Goal: Find contact information: Find contact information

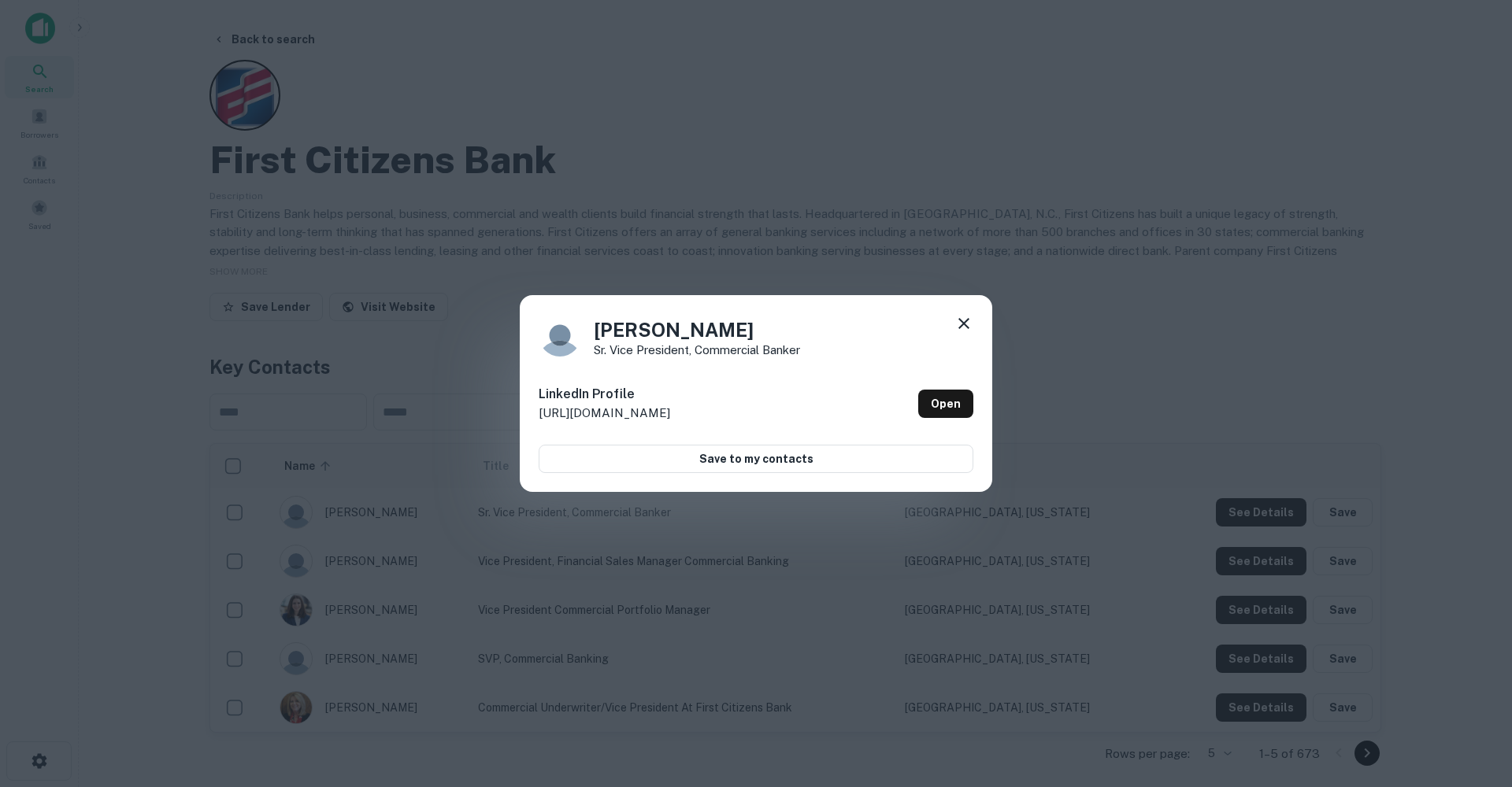
click at [963, 325] on icon at bounding box center [964, 323] width 11 height 11
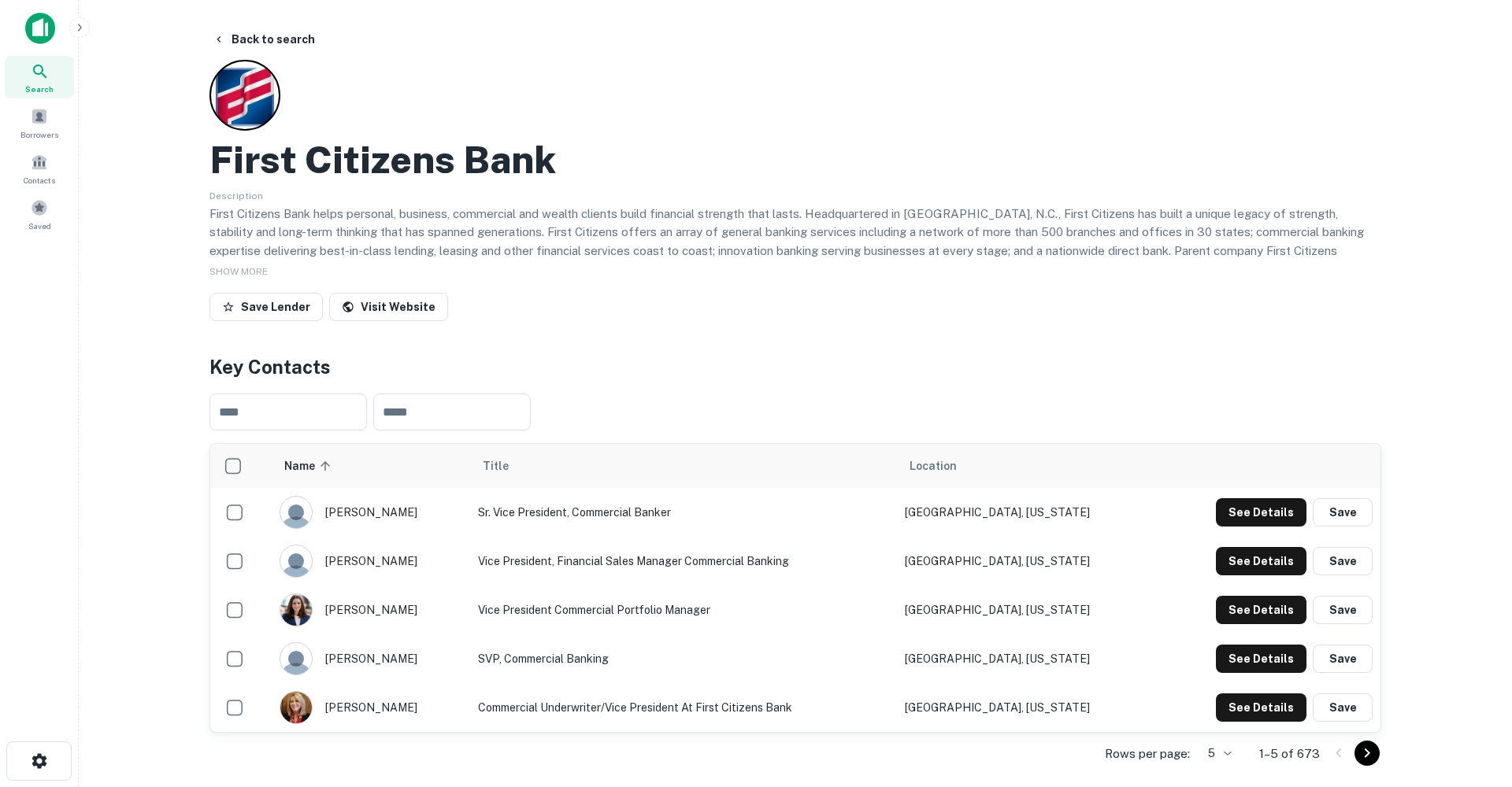
click at [45, 87] on span "Search" at bounding box center [40, 89] width 29 height 13
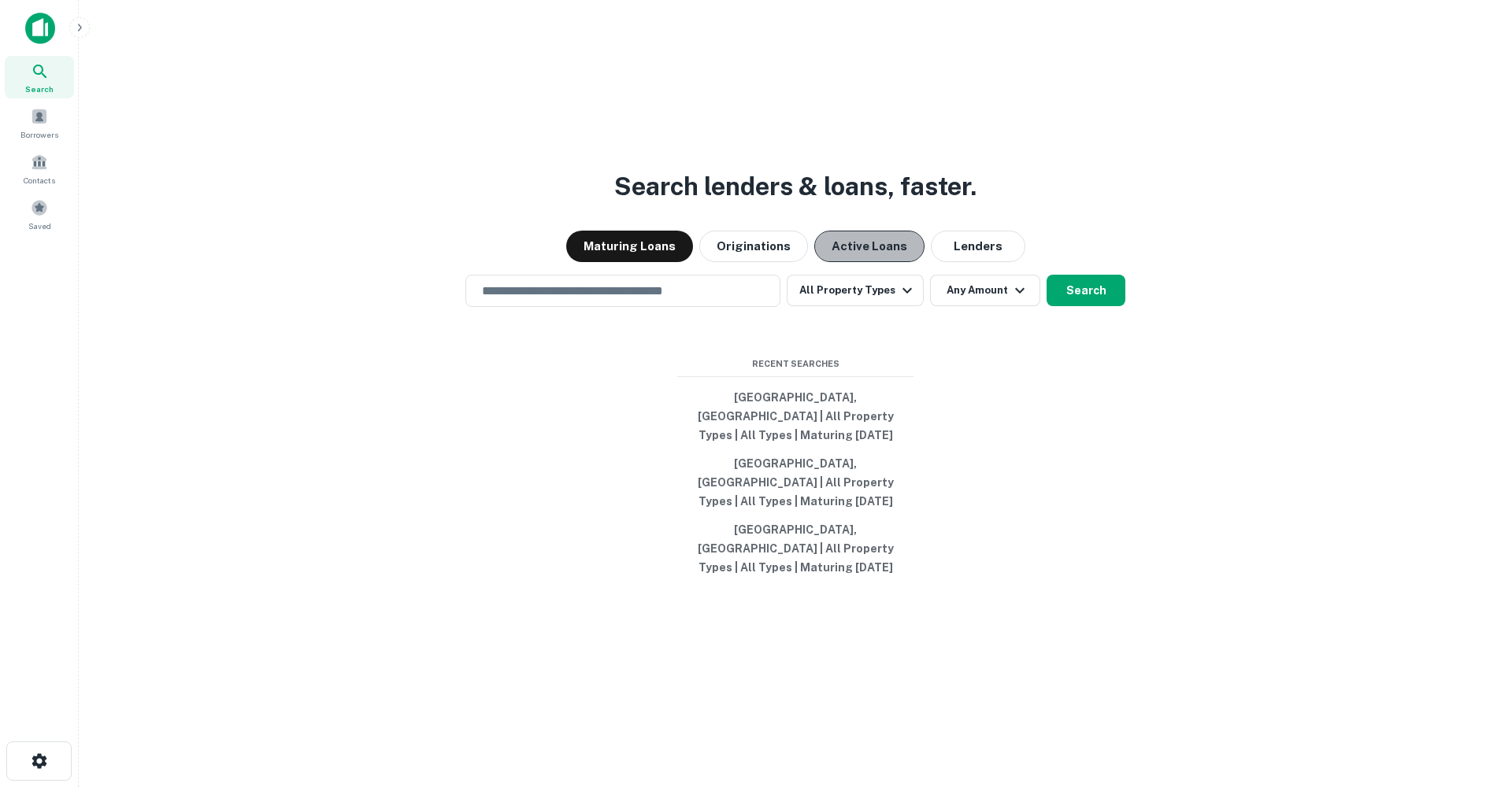
click at [859, 262] on button "Active Loans" at bounding box center [870, 247] width 110 height 32
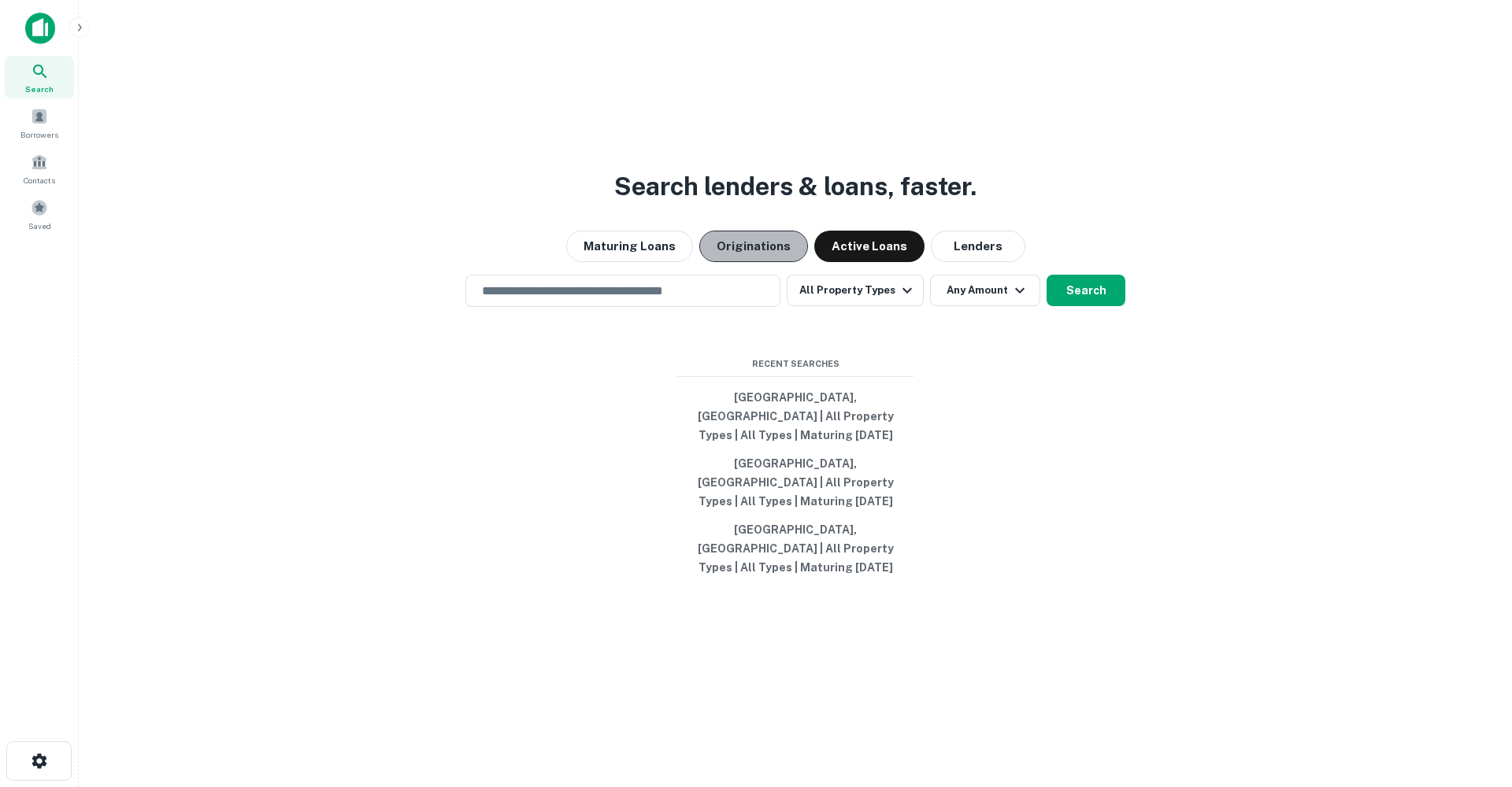
click at [769, 262] on button "Originations" at bounding box center [753, 247] width 108 height 32
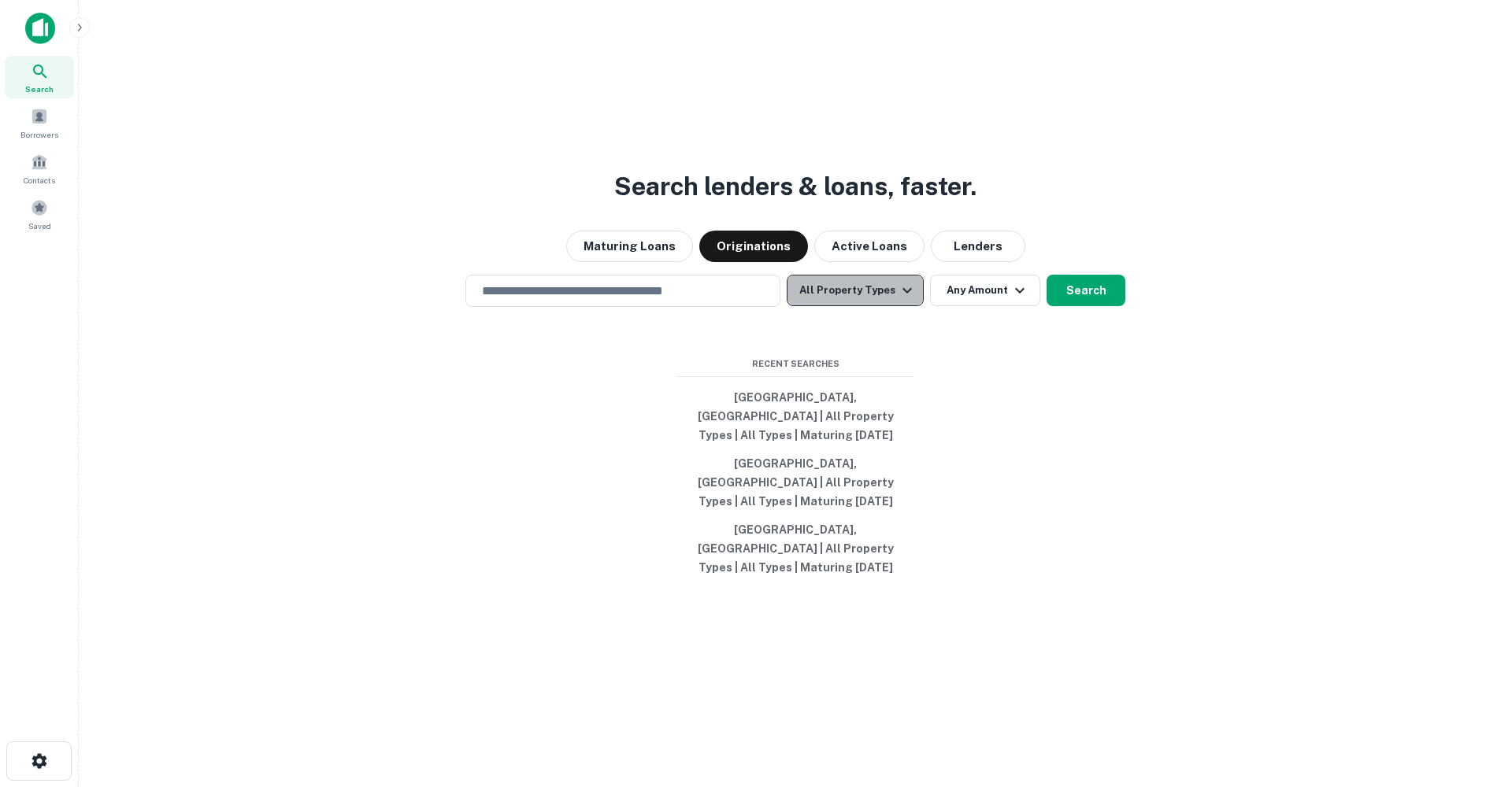
click at [868, 306] on button "All Property Types" at bounding box center [855, 291] width 137 height 32
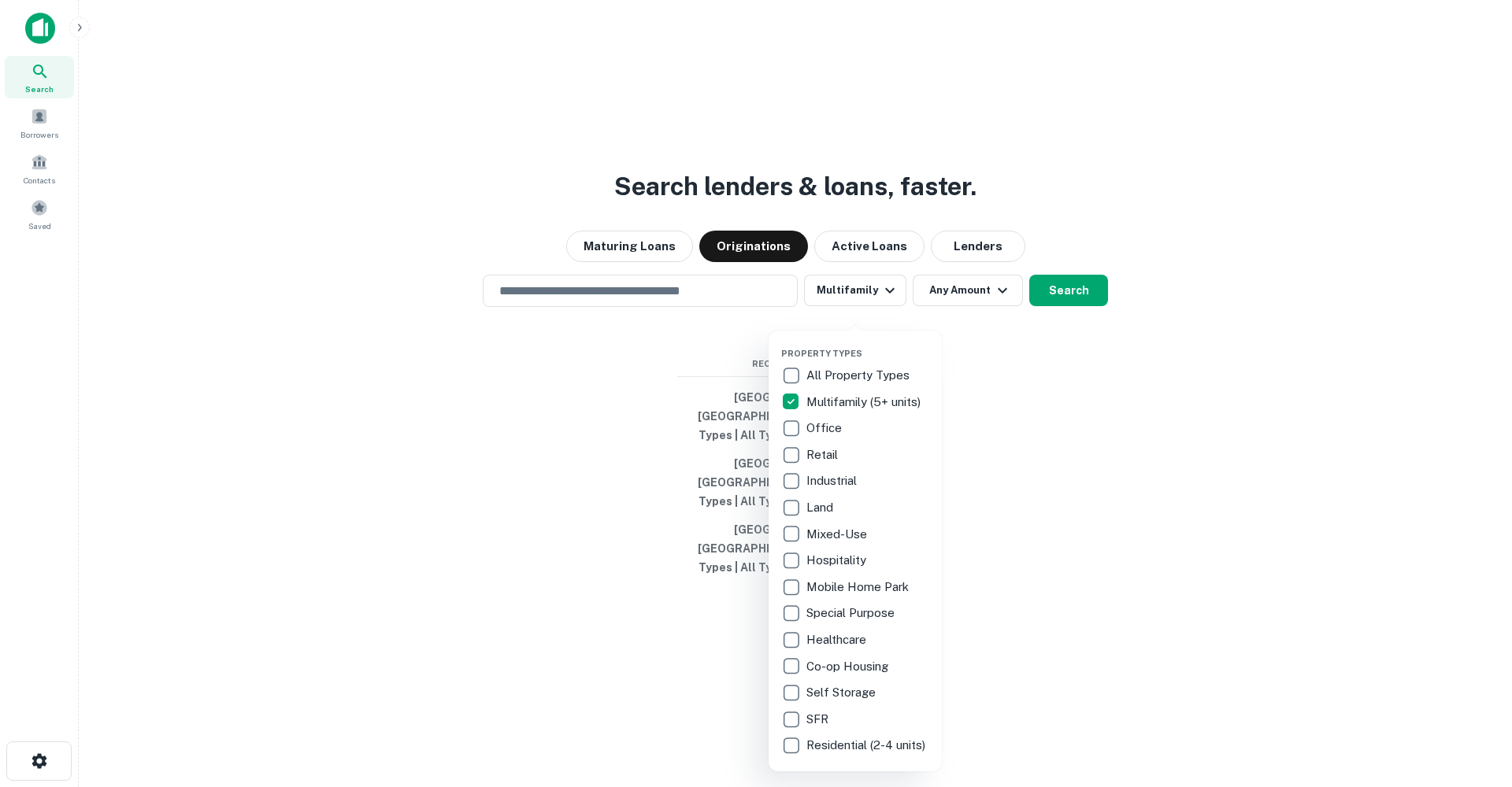
click at [952, 323] on div at bounding box center [756, 394] width 1512 height 787
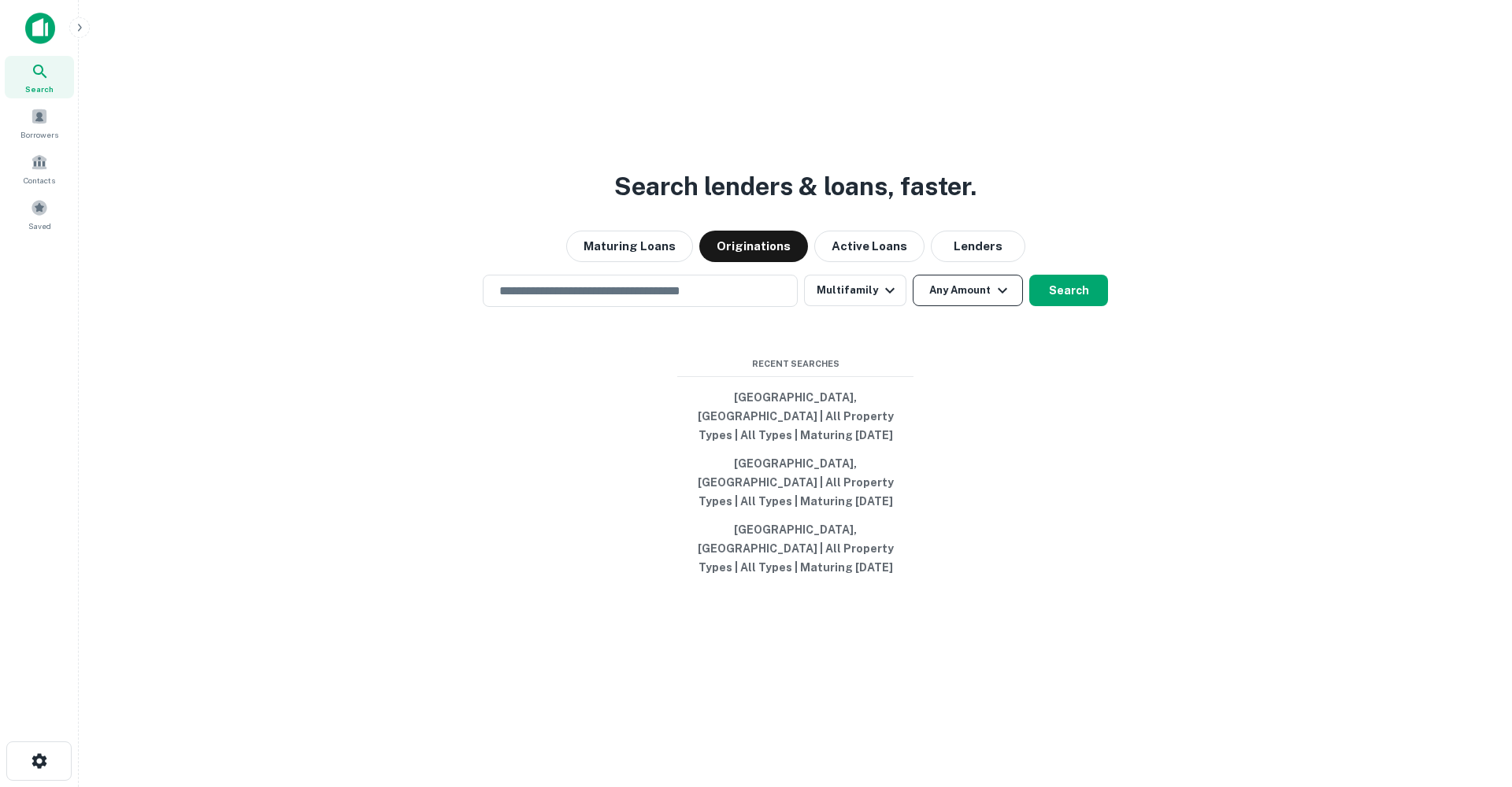
click at [959, 306] on button "Any Amount" at bounding box center [968, 291] width 110 height 32
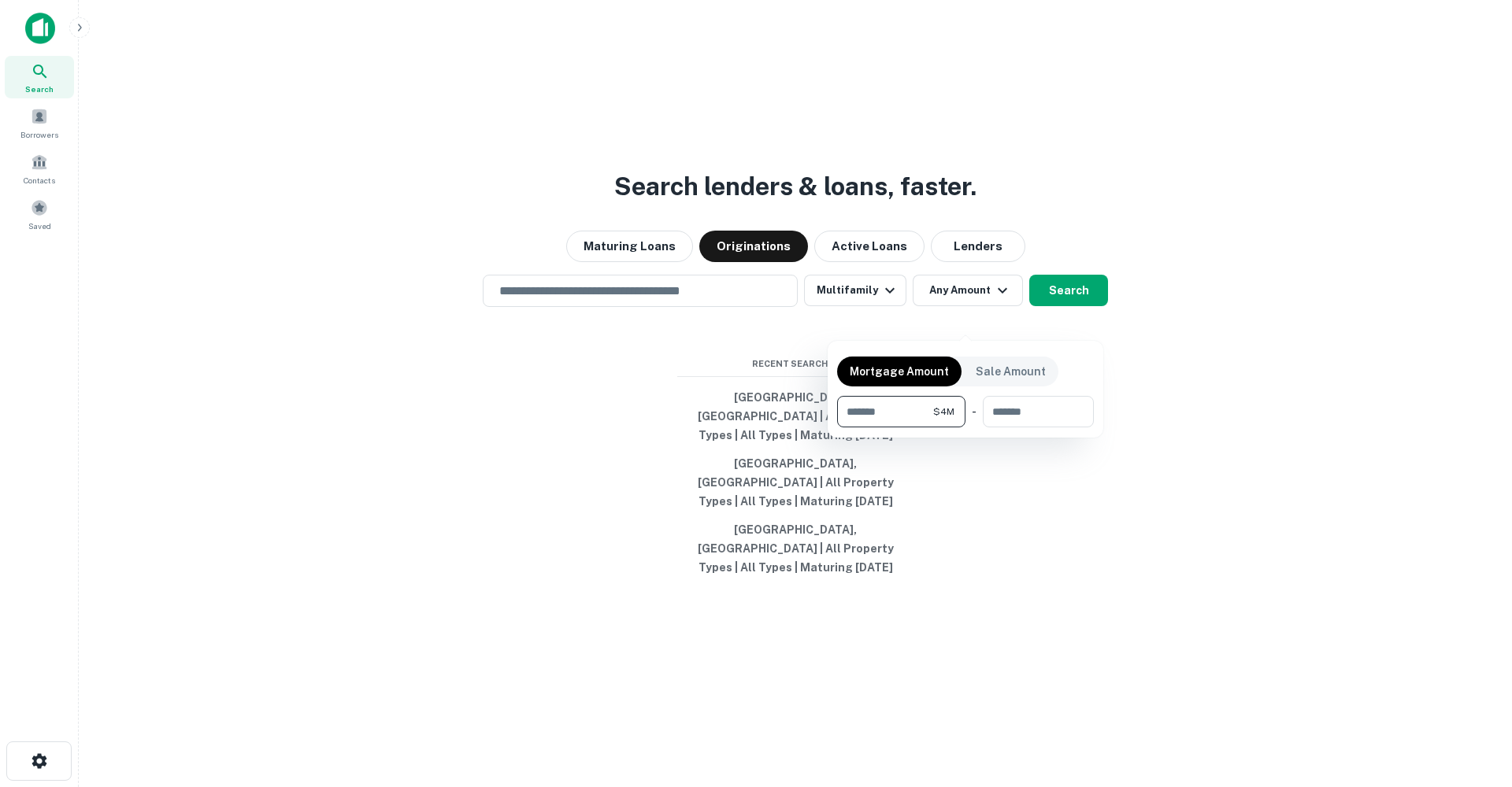
type input "*******"
click at [977, 527] on div at bounding box center [756, 394] width 1512 height 787
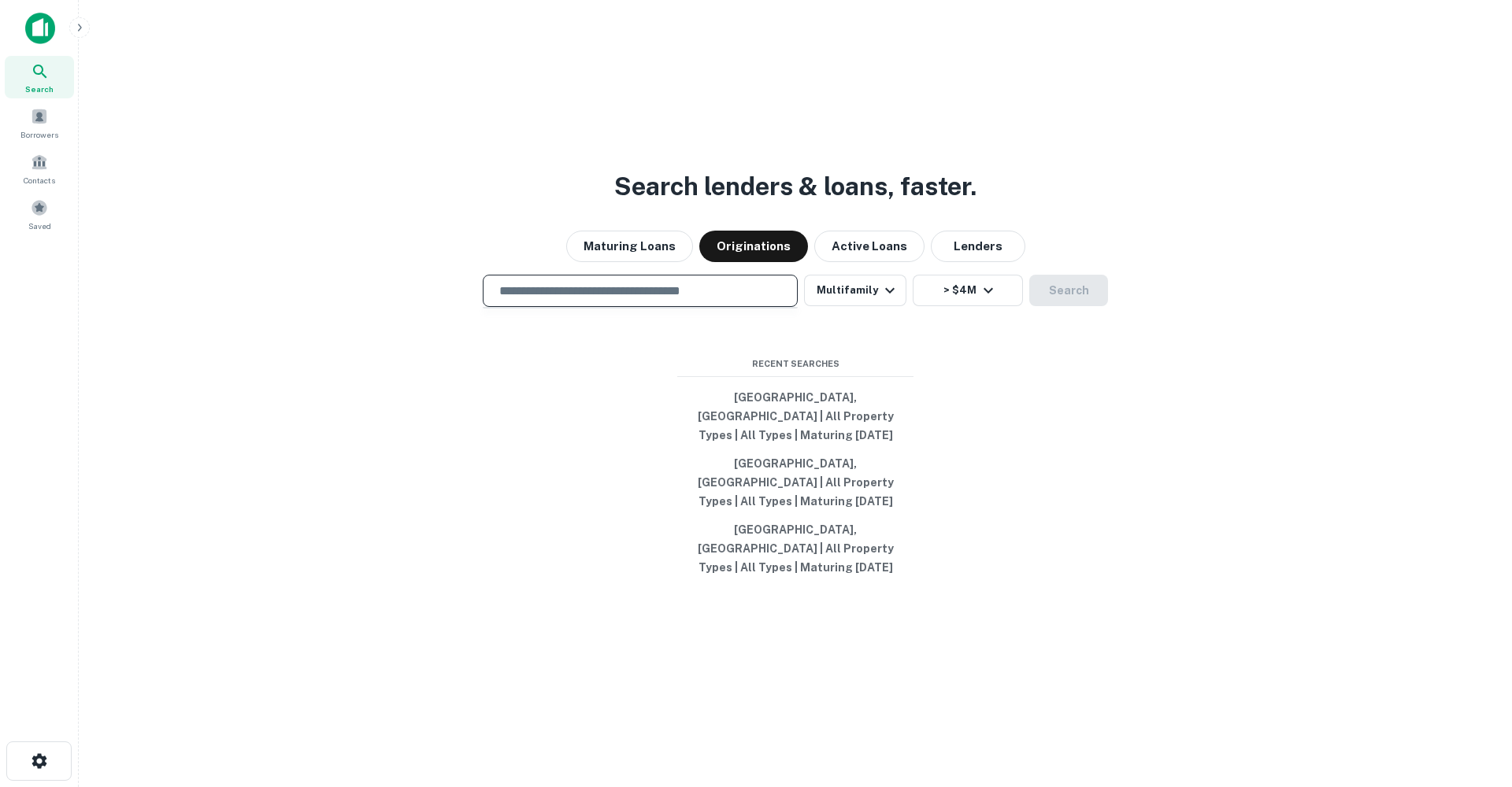
click at [679, 300] on input "text" at bounding box center [640, 291] width 300 height 18
type input "*"
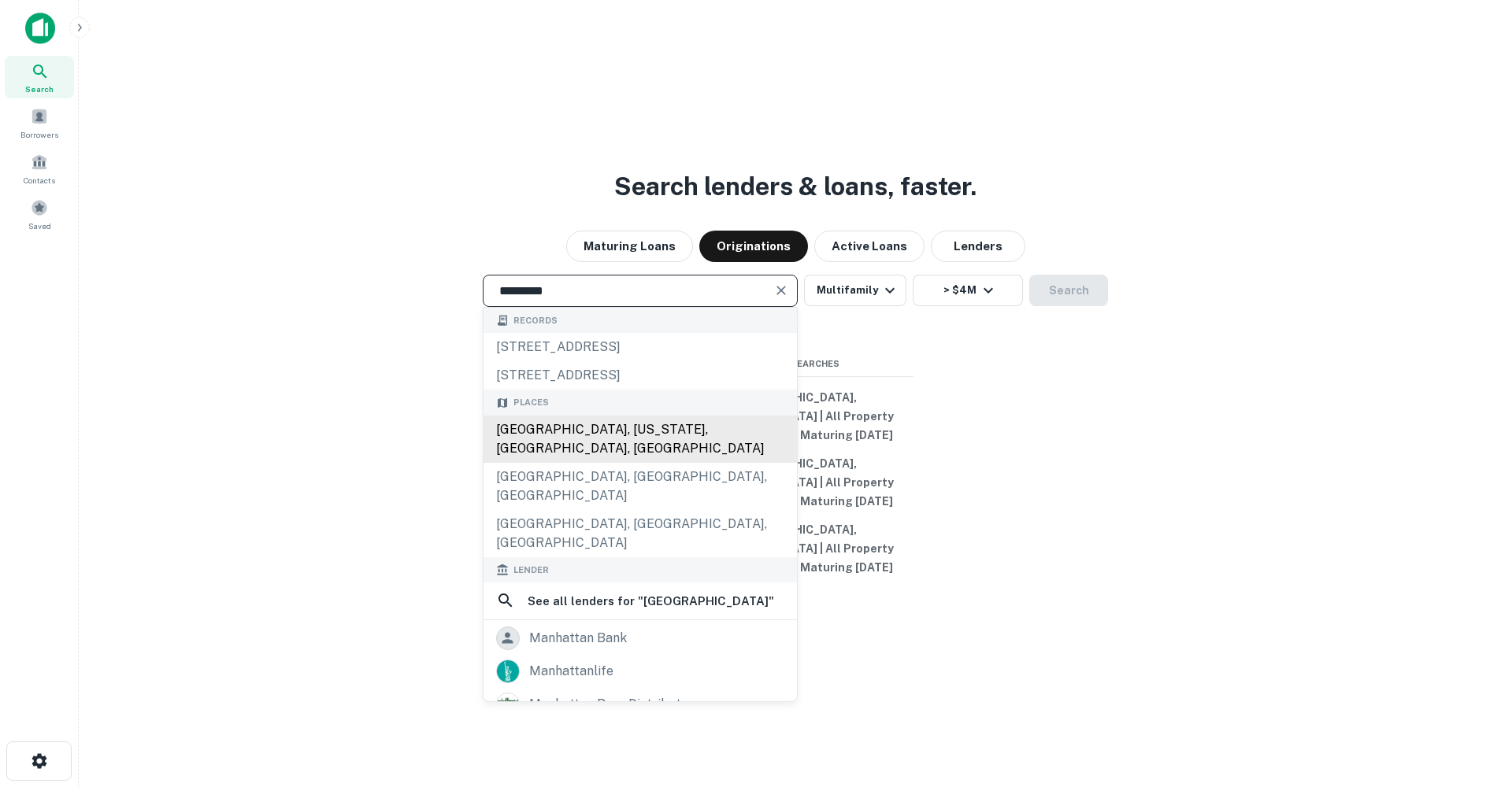
click at [635, 456] on div "[GEOGRAPHIC_DATA], [US_STATE], [GEOGRAPHIC_DATA], [GEOGRAPHIC_DATA]" at bounding box center [640, 439] width 313 height 47
type input "**********"
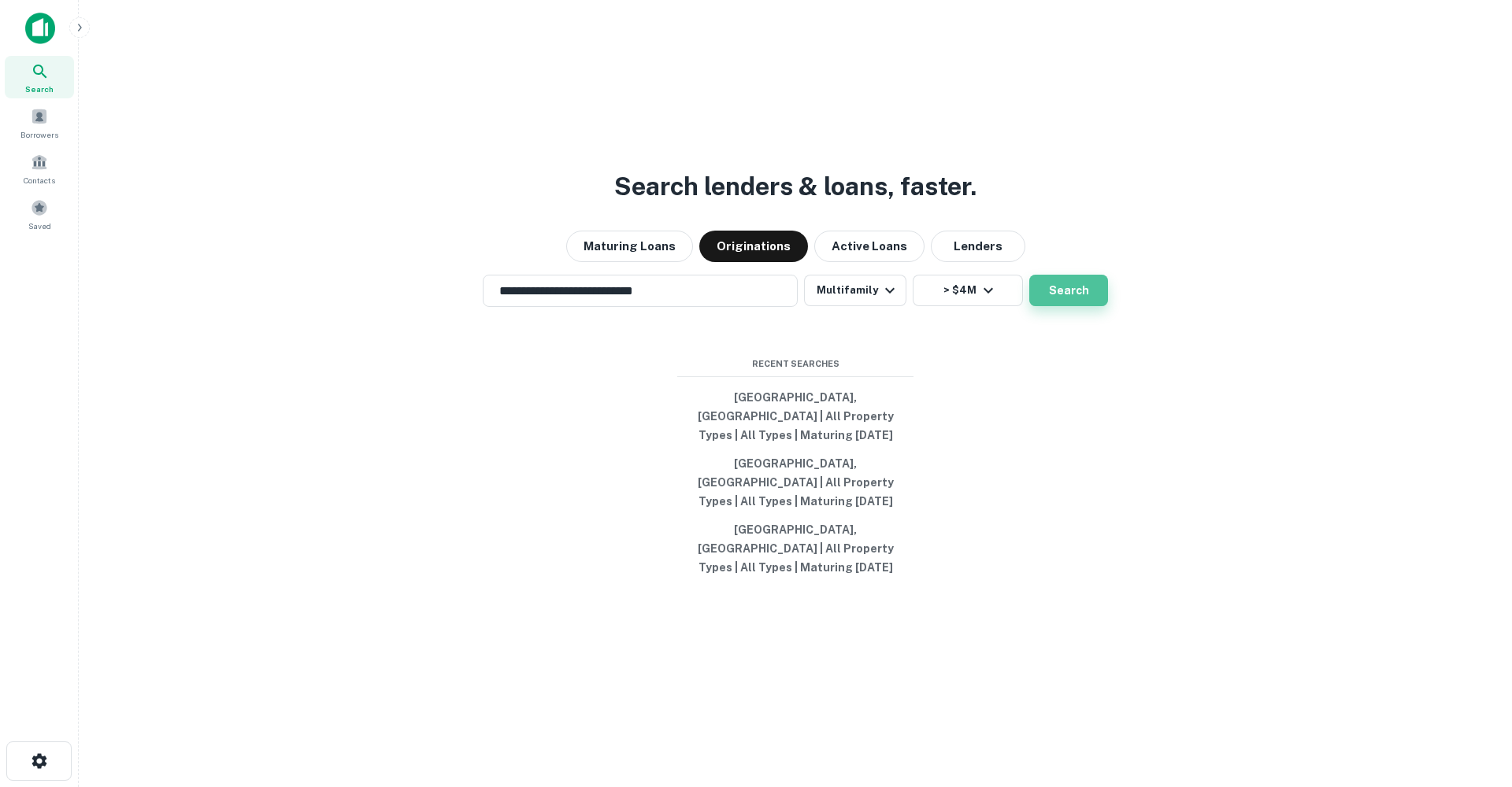
click at [1091, 306] on button "Search" at bounding box center [1068, 291] width 79 height 32
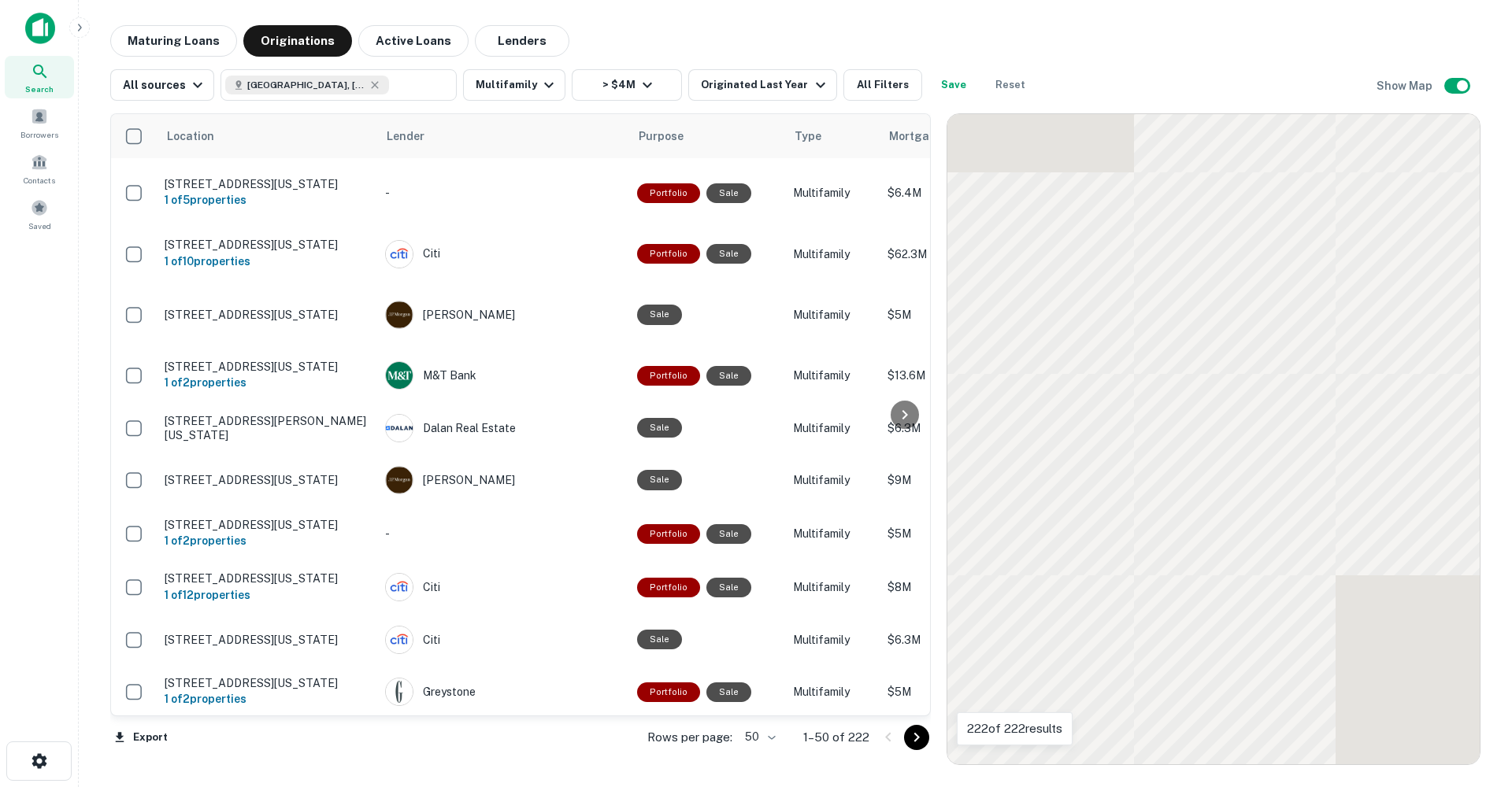
scroll to position [1498, 0]
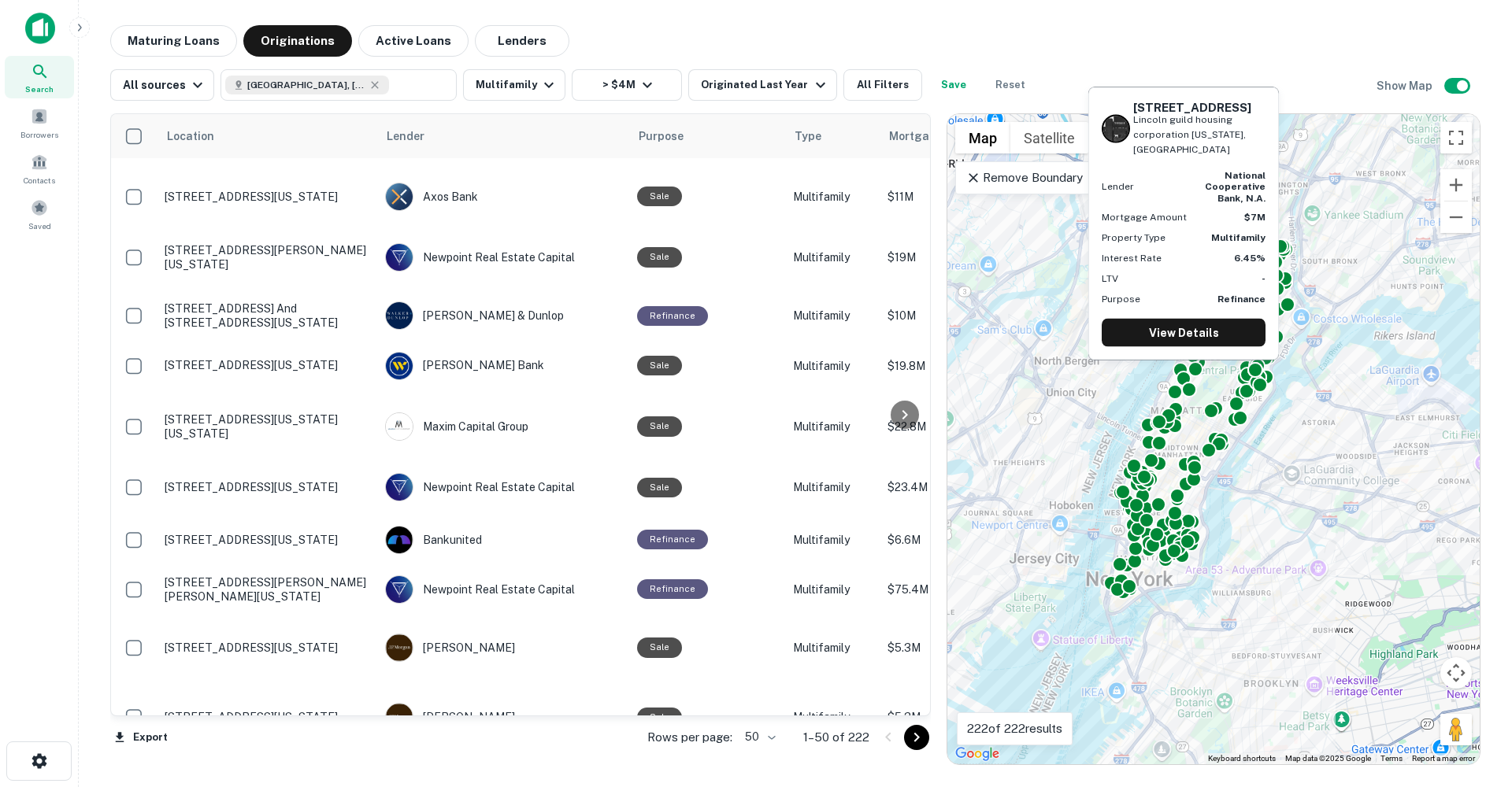
click at [1182, 370] on div "303 West 66th Street Lincoln guild housing corporation New York, NY10023 Lender…" at bounding box center [1184, 228] width 194 height 286
click at [1198, 368] on div "303 West 66th Street Lincoln guild housing corporation New York, NY10023 Lender…" at bounding box center [1184, 228] width 194 height 286
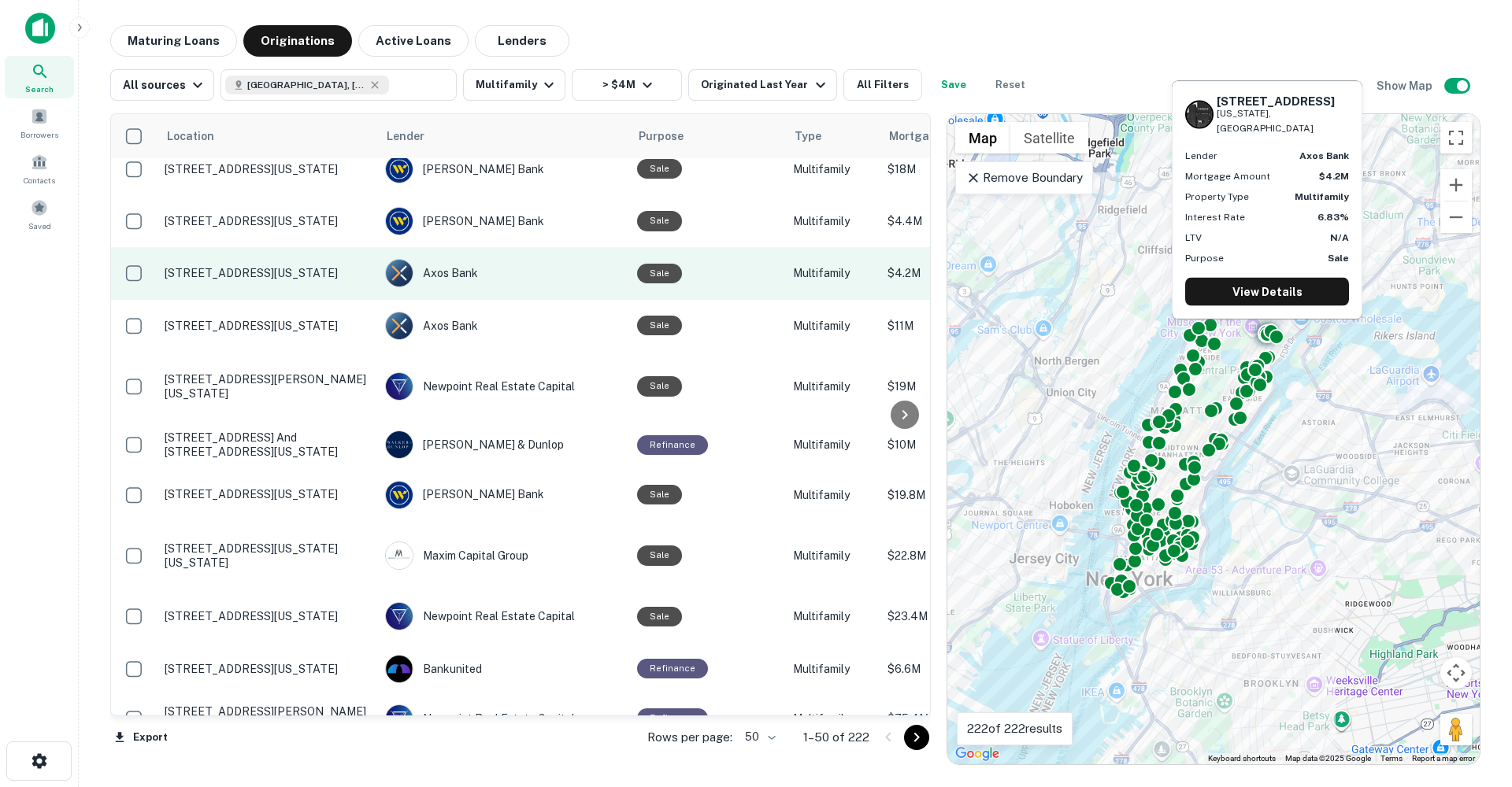
scroll to position [1365, 0]
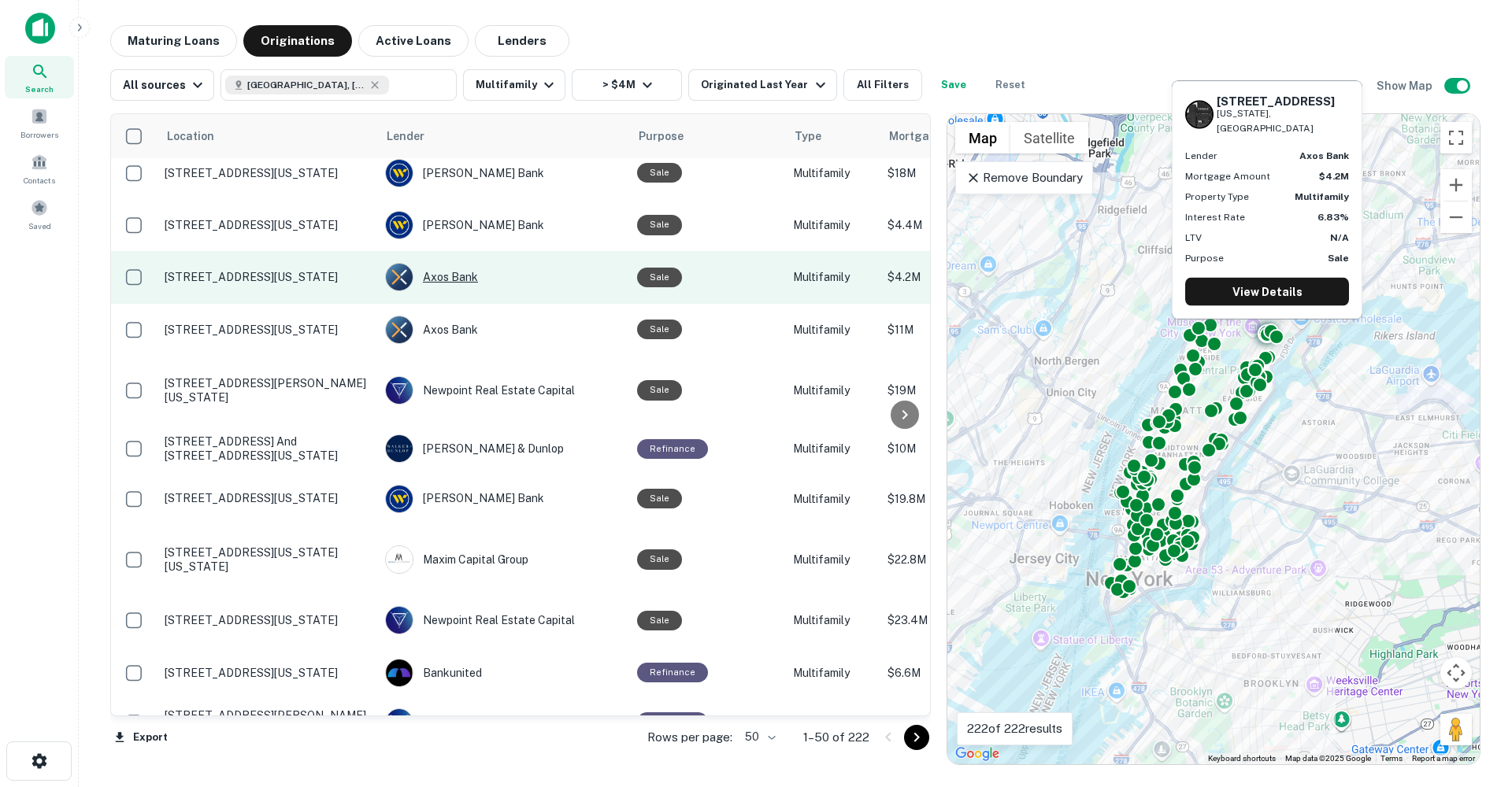
click at [446, 266] on div "Axos Bank" at bounding box center [503, 277] width 236 height 29
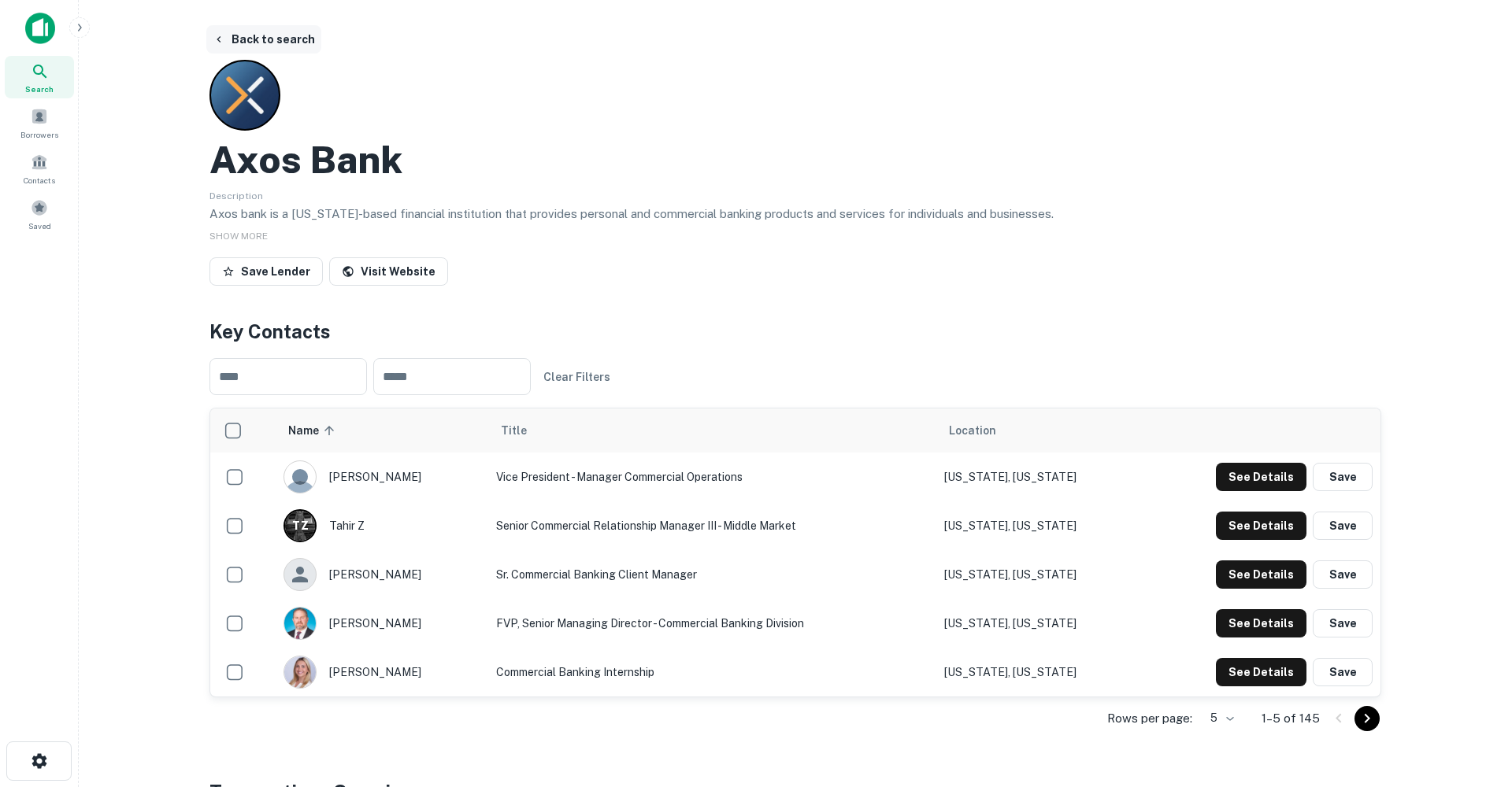
click at [273, 40] on button "Back to search" at bounding box center [264, 40] width 115 height 29
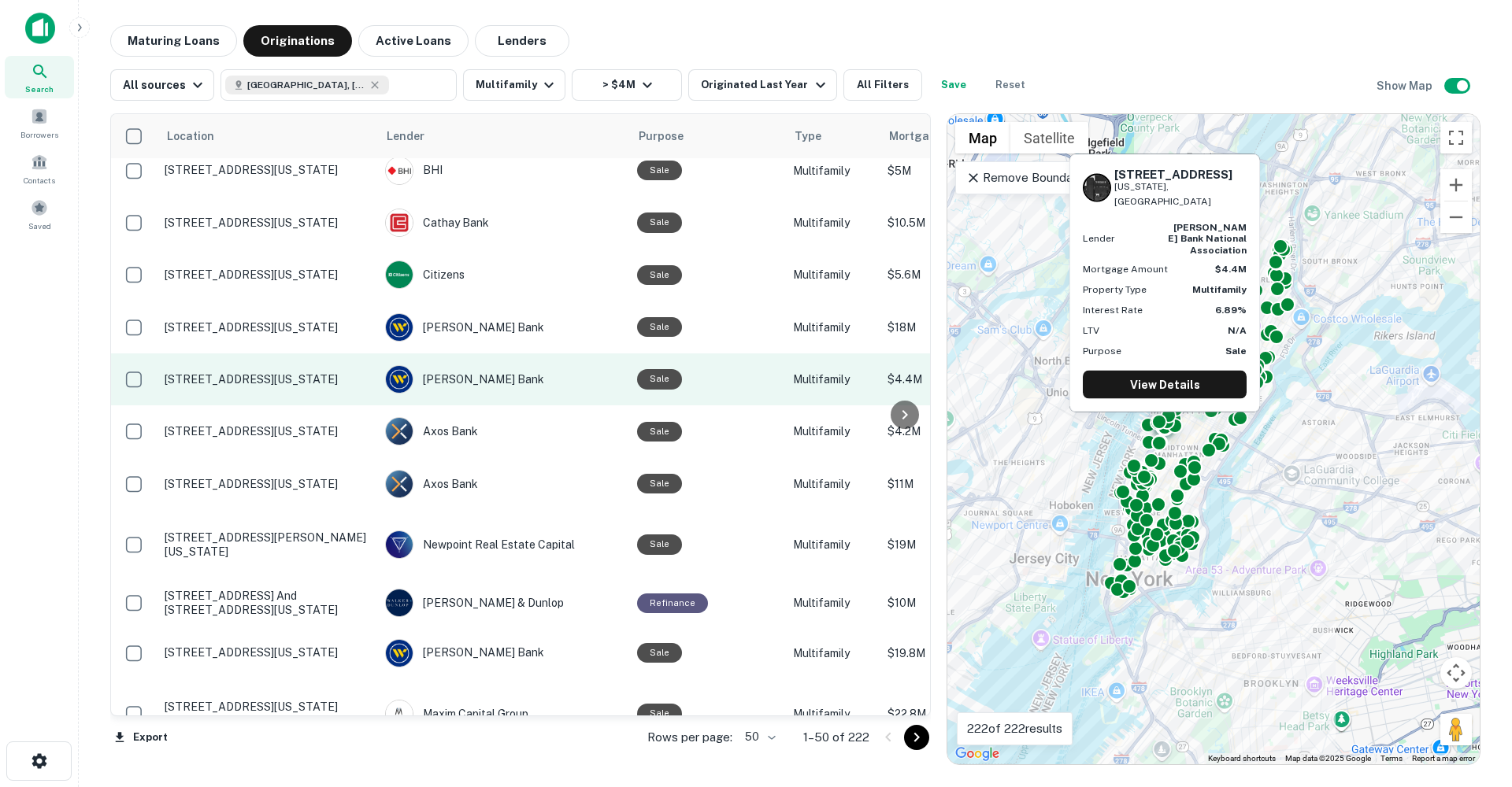
scroll to position [1212, 0]
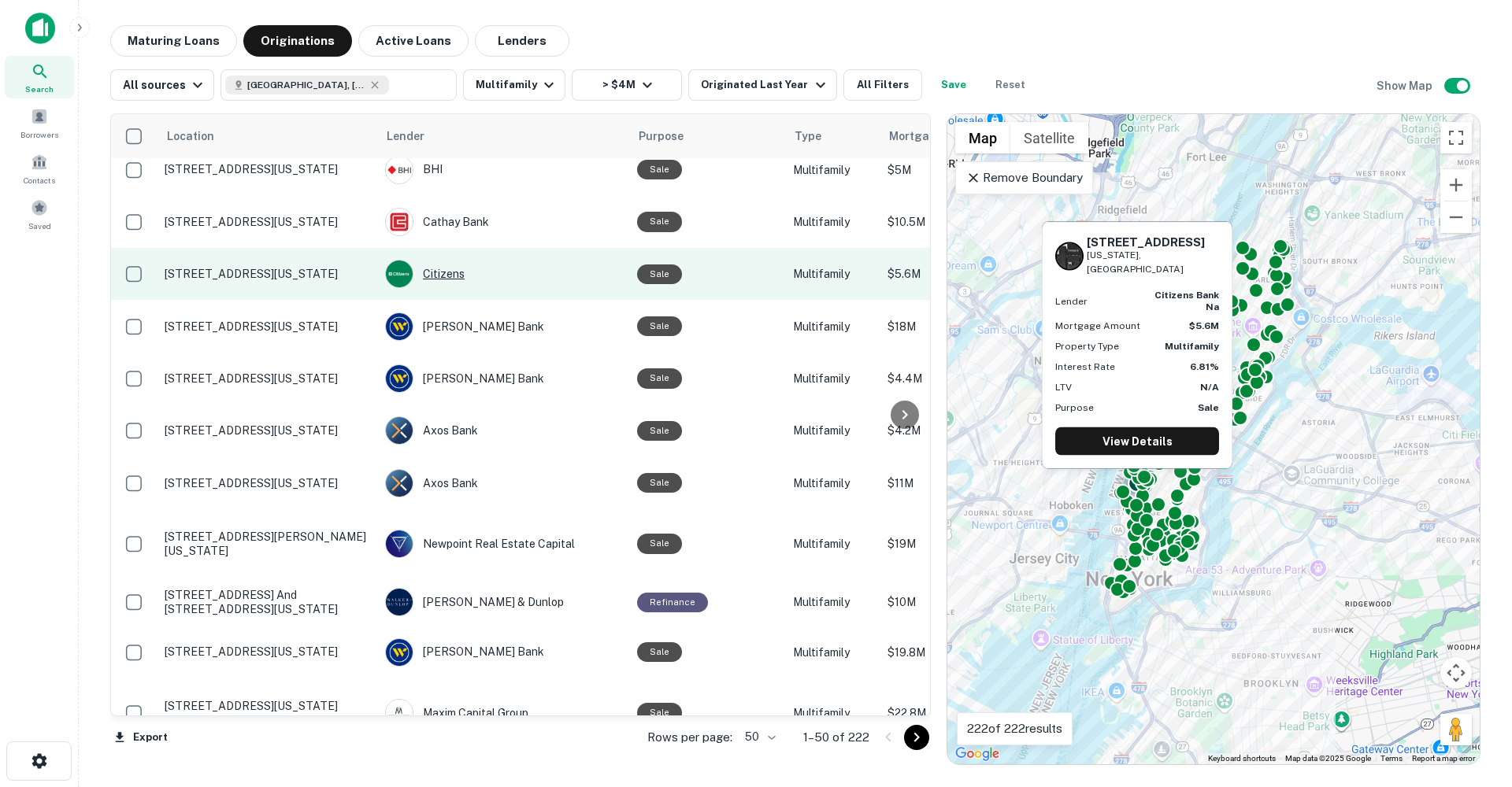
click at [446, 260] on div "Citizens" at bounding box center [503, 274] width 236 height 29
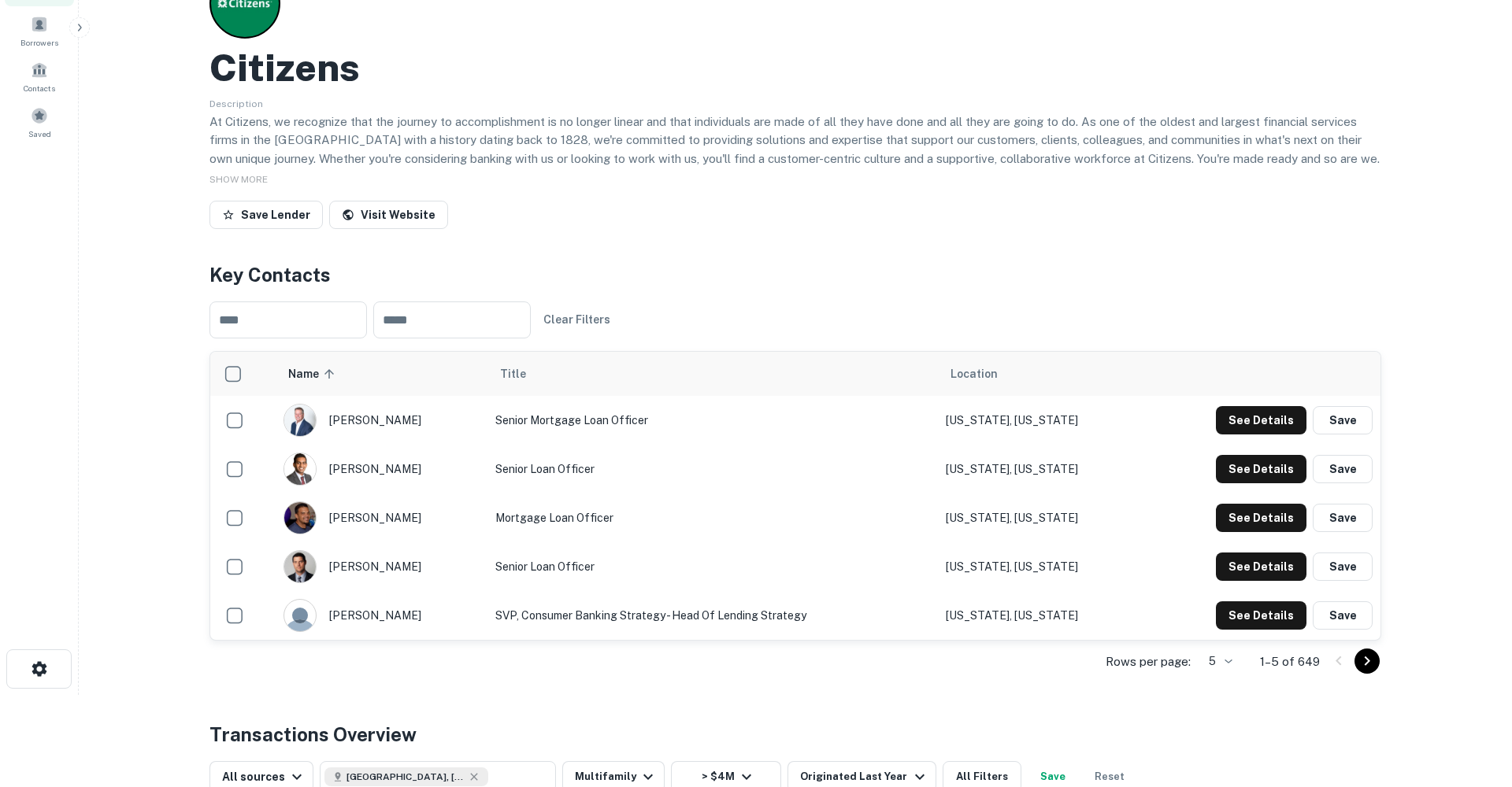
scroll to position [93, 0]
click at [1259, 426] on button "See Details" at bounding box center [1262, 420] width 91 height 29
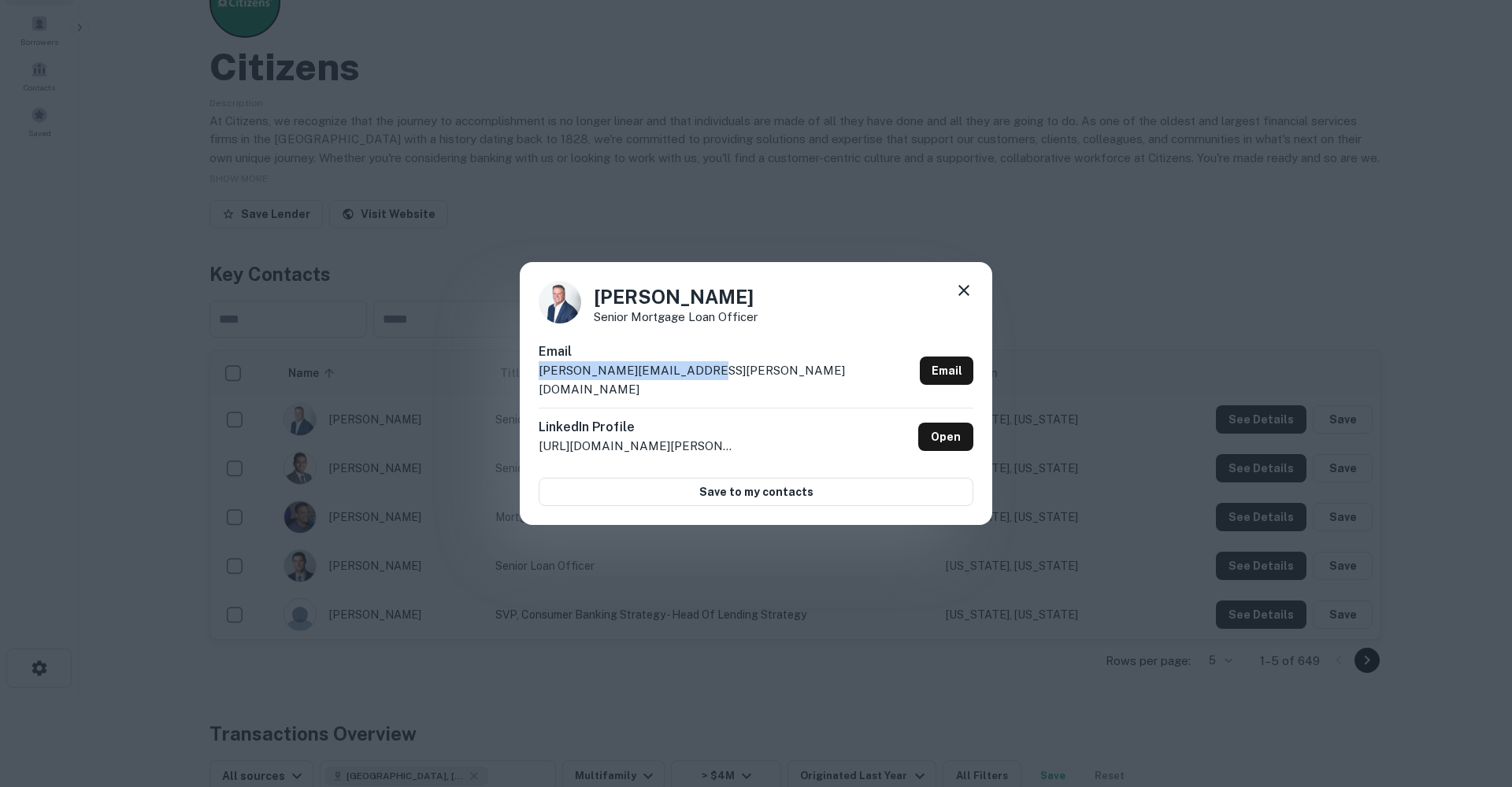
drag, startPoint x: 685, startPoint y: 382, endPoint x: 510, endPoint y: 374, distance: 175.2
click at [513, 375] on div "Jim Ladd Senior Mortgage Loan Officer Email jim.ladd@citizensbank.com Email Lin…" at bounding box center [756, 394] width 1512 height 787
copy p "jim.ladd@citizensbank.com"
click at [962, 323] on div "Jim Ladd Senior Mortgage Loan Officer" at bounding box center [756, 302] width 434 height 42
click at [962, 296] on icon at bounding box center [964, 291] width 11 height 11
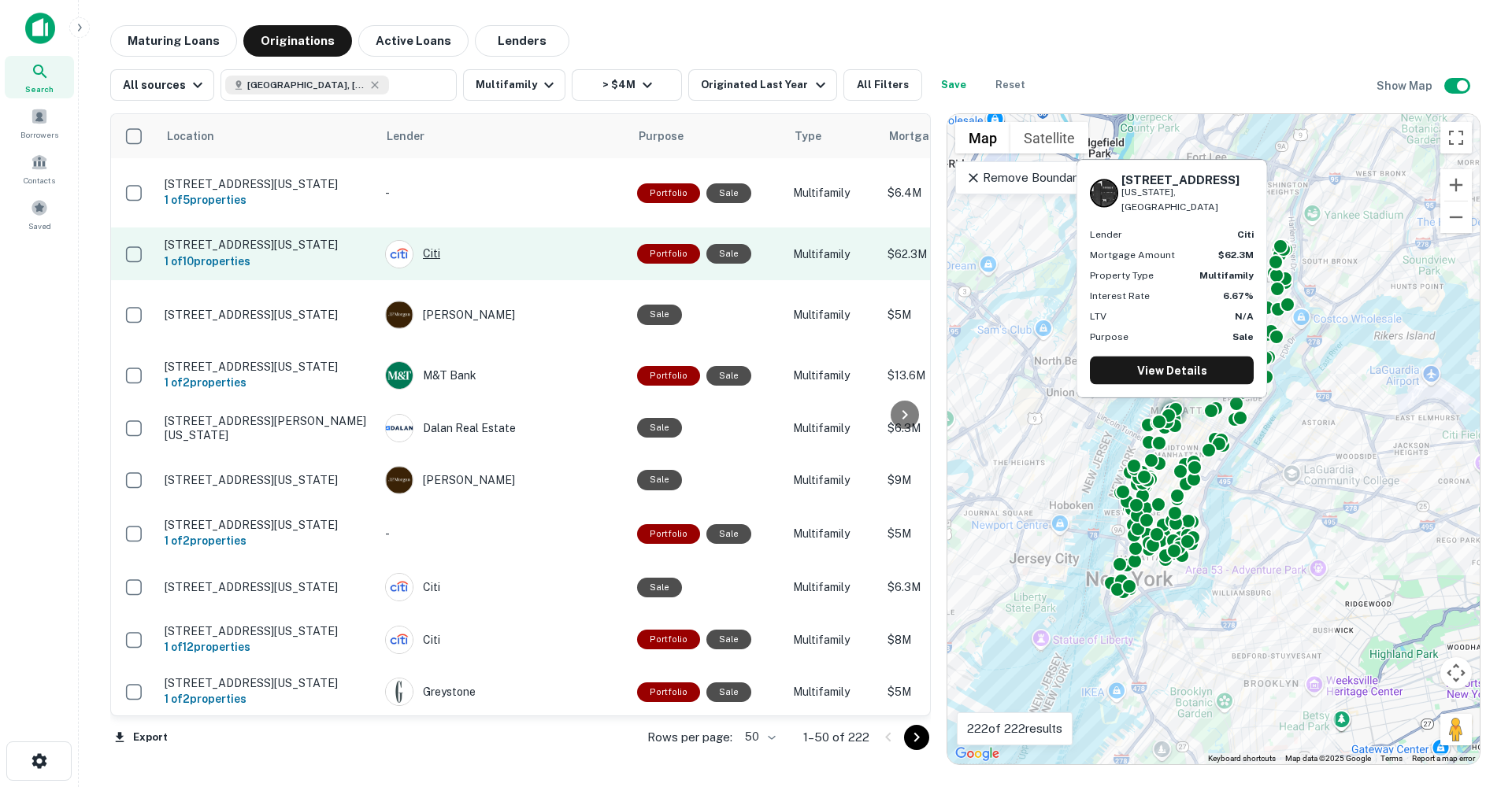
click at [433, 249] on div "Citi" at bounding box center [503, 254] width 236 height 29
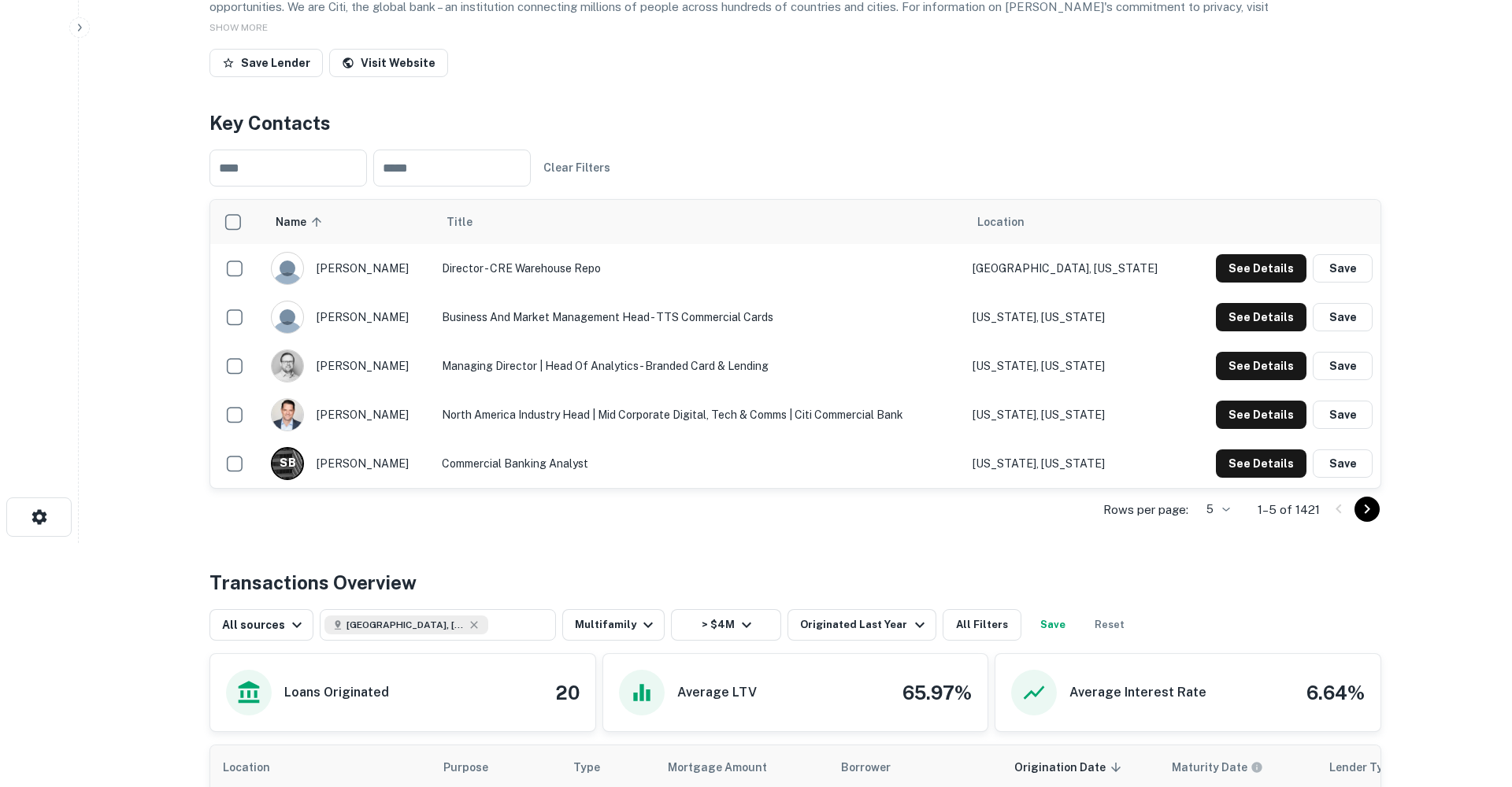
scroll to position [248, 0]
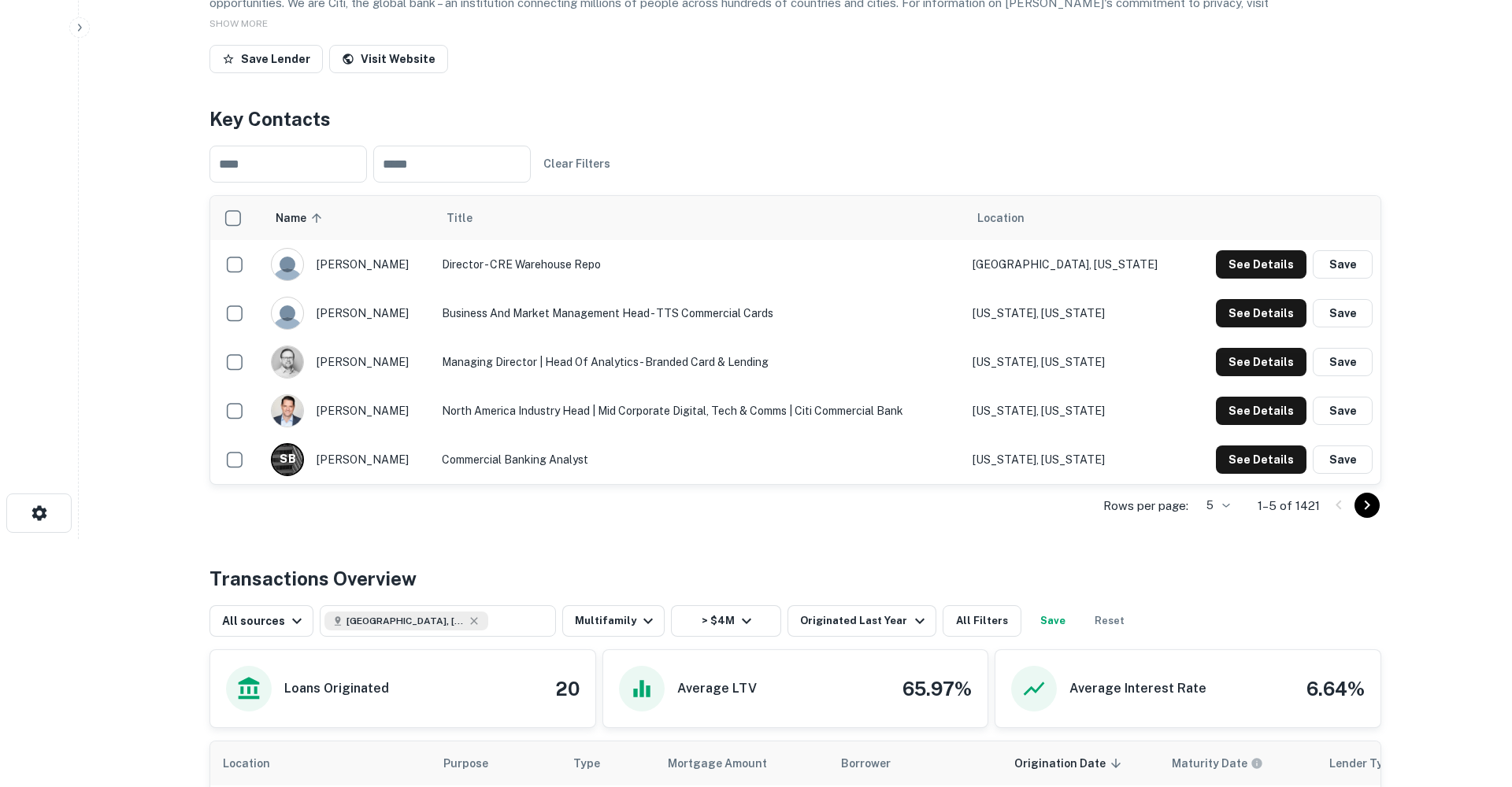
click at [1369, 507] on icon "Go to next page" at bounding box center [1368, 506] width 19 height 19
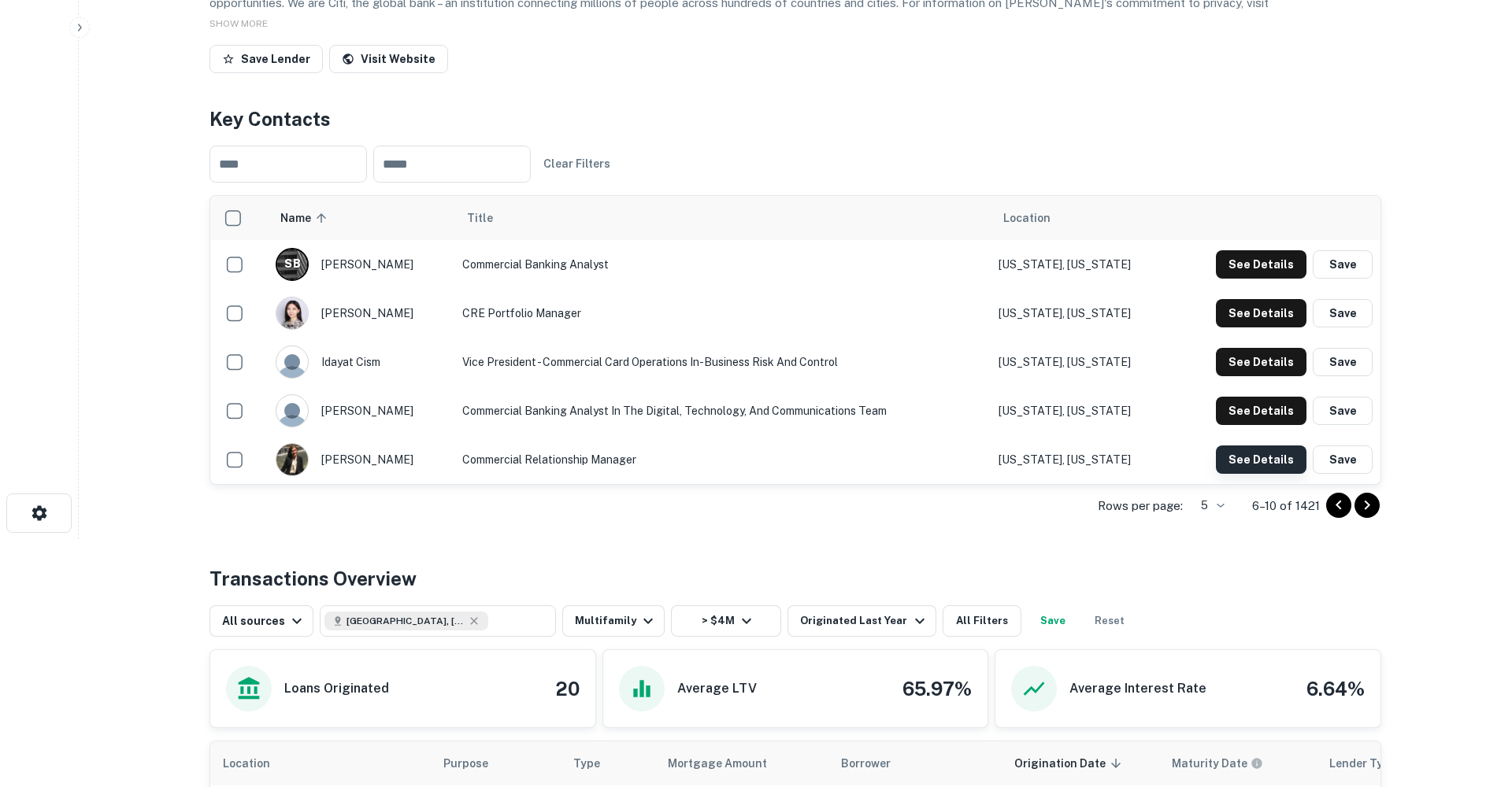
click at [1252, 456] on button "See Details" at bounding box center [1262, 460] width 91 height 29
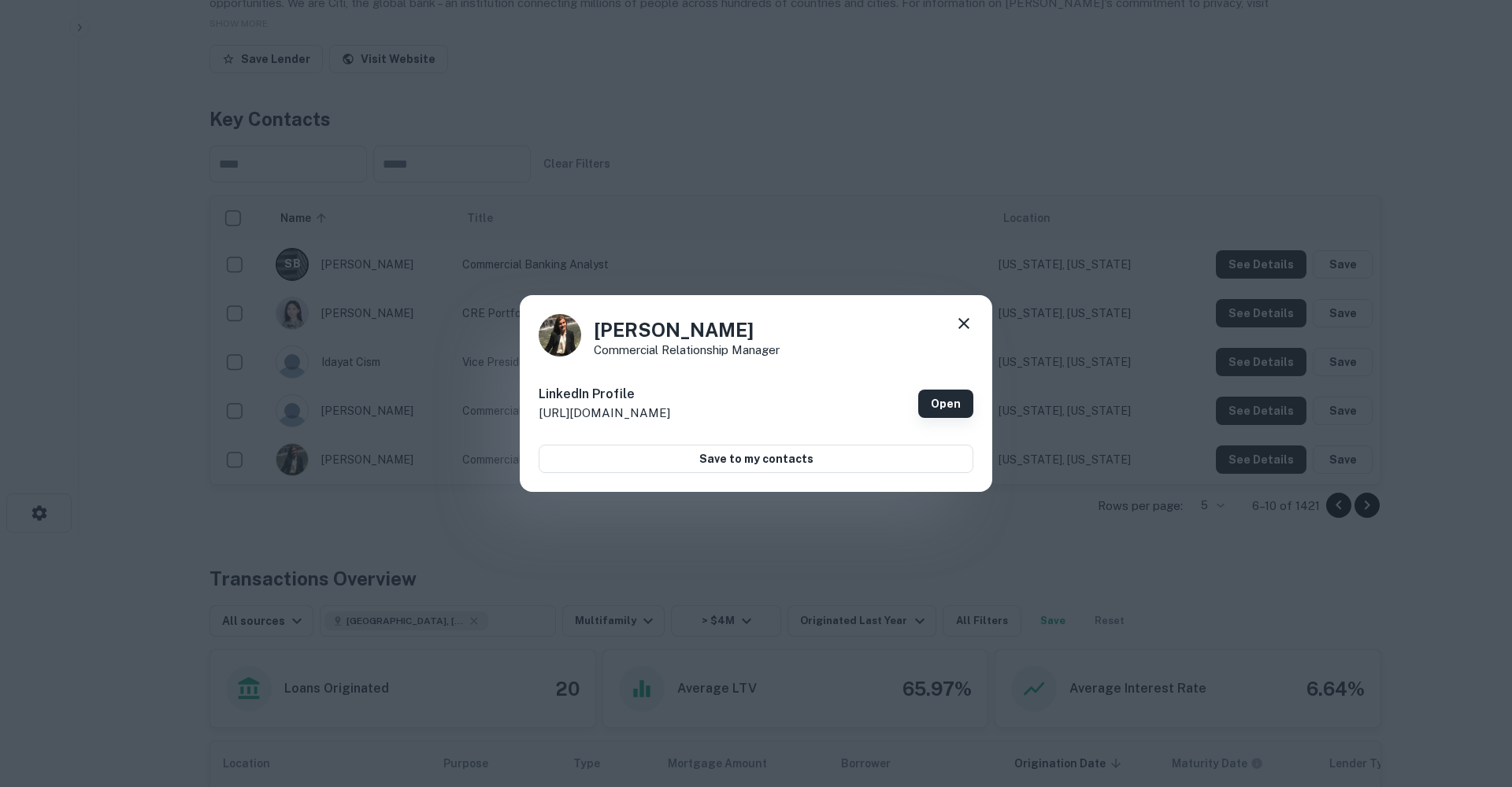
click at [943, 409] on link "Open" at bounding box center [945, 404] width 55 height 29
click at [963, 332] on icon at bounding box center [964, 323] width 19 height 19
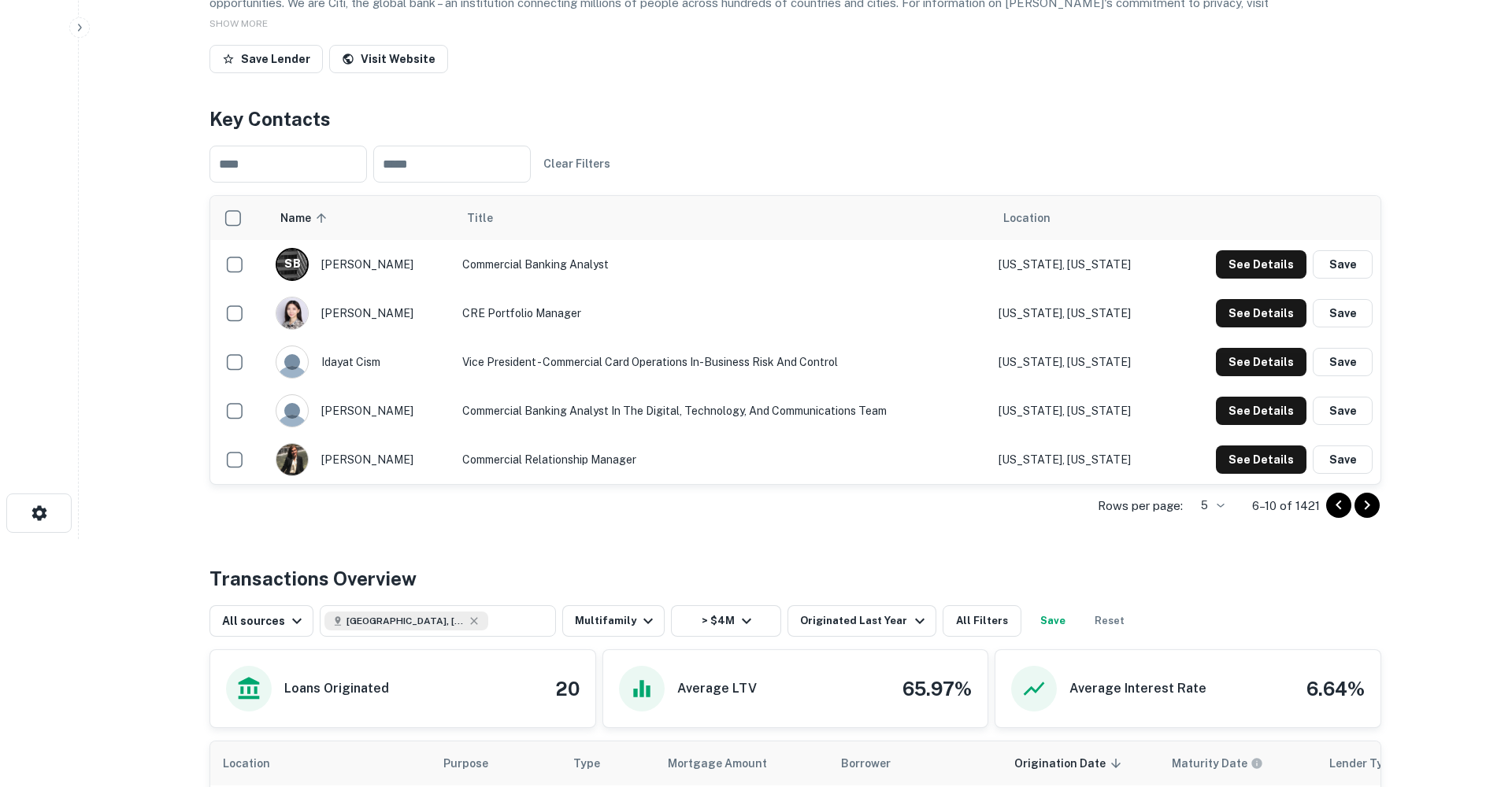
click at [1374, 504] on icon "Go to next page" at bounding box center [1368, 506] width 19 height 19
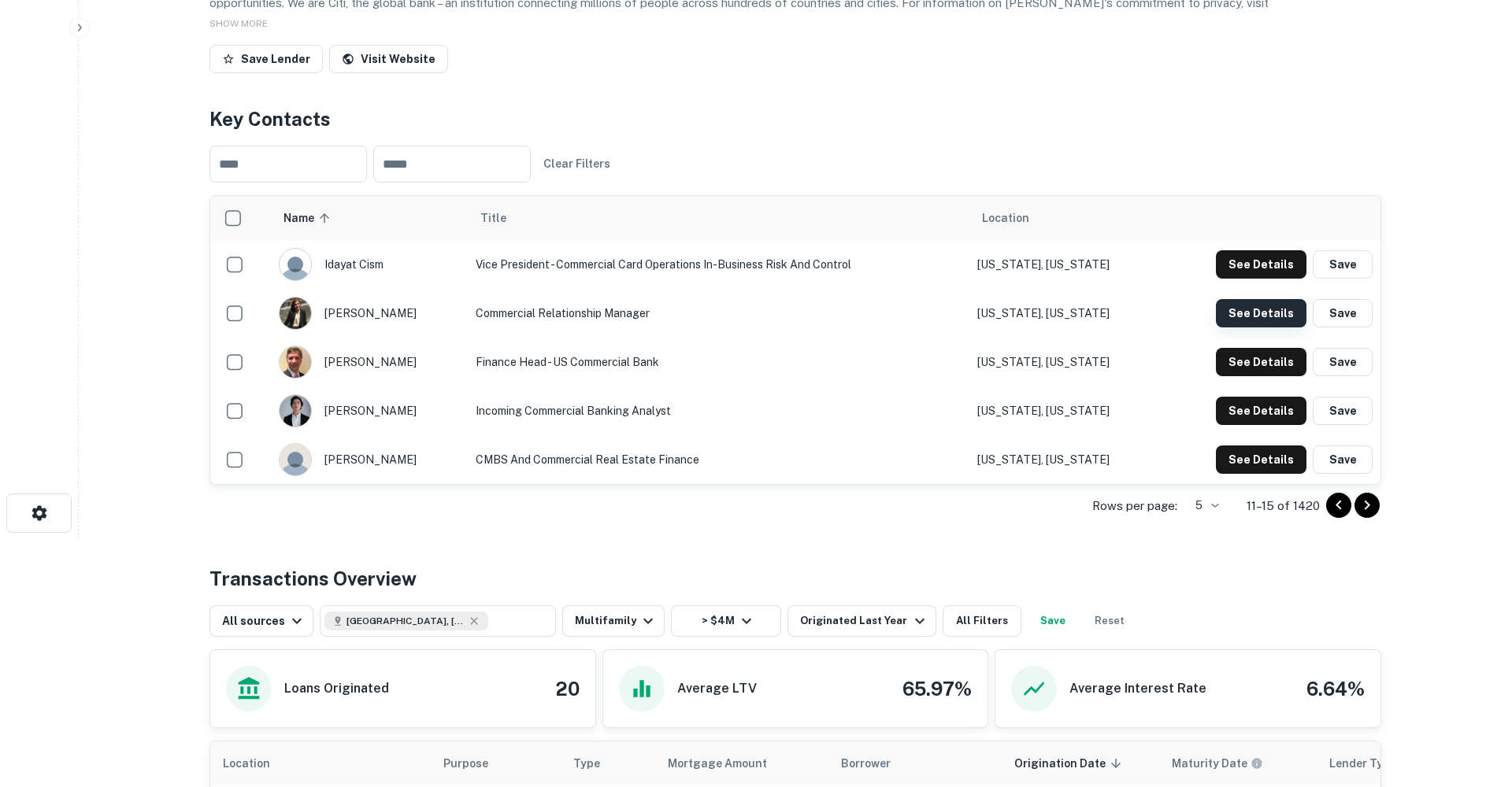
click at [1265, 311] on button "See Details" at bounding box center [1262, 313] width 91 height 29
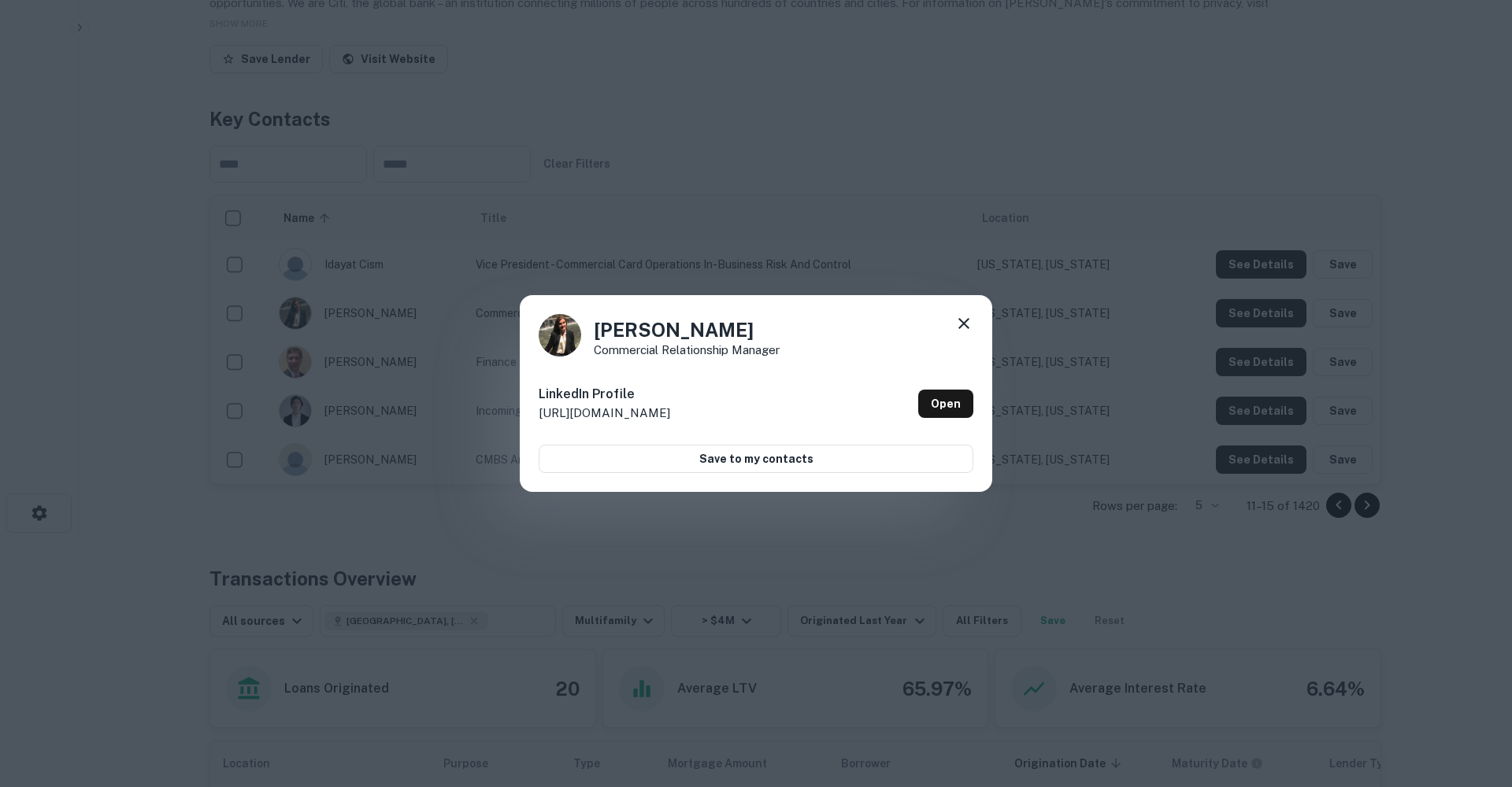
click at [952, 321] on div "Katerina Chernikova Commercial Relationship Manager" at bounding box center [756, 335] width 434 height 42
click at [960, 322] on icon at bounding box center [964, 323] width 19 height 19
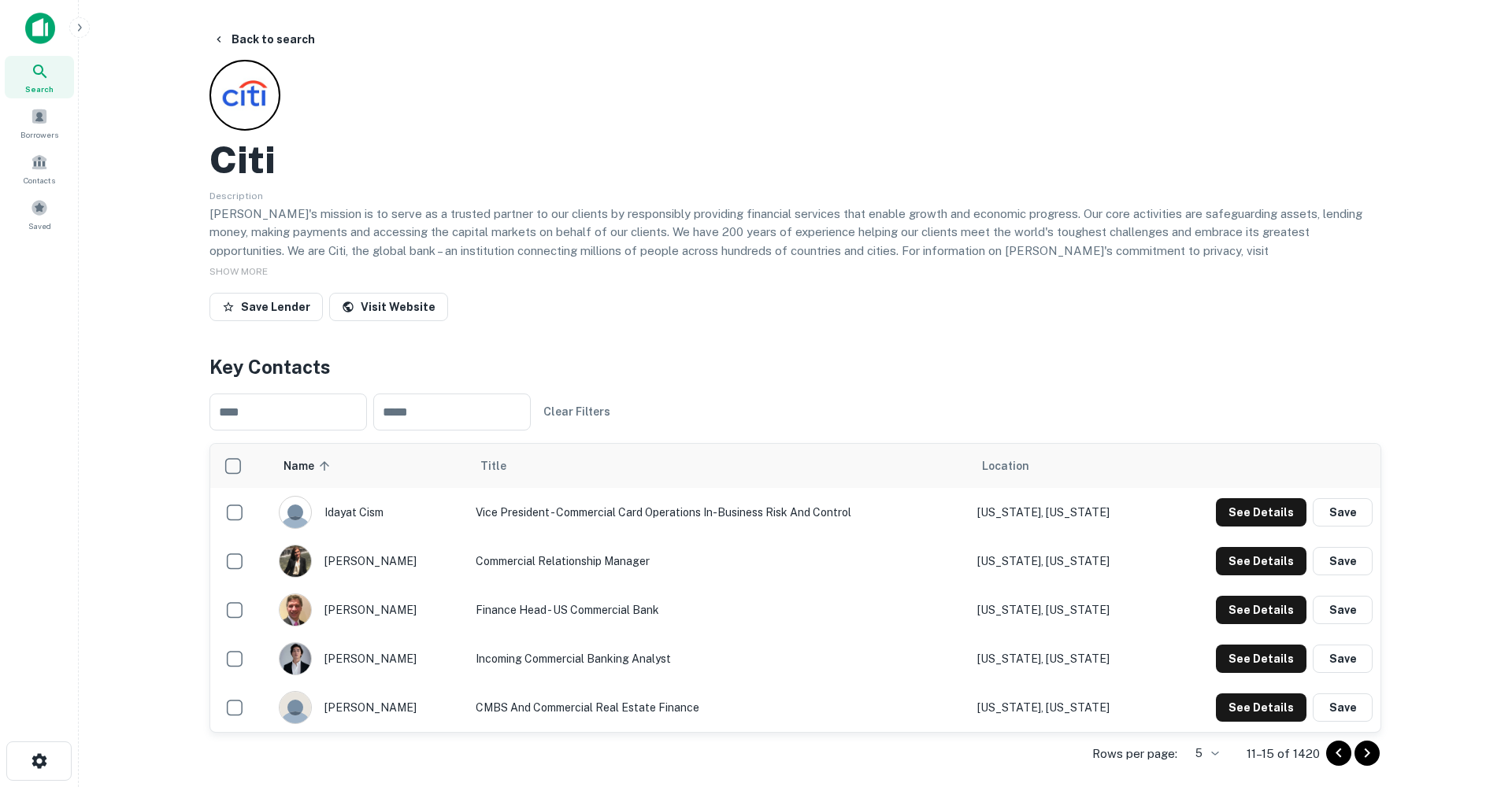
scroll to position [0, 0]
click at [31, 77] on icon at bounding box center [41, 72] width 19 height 19
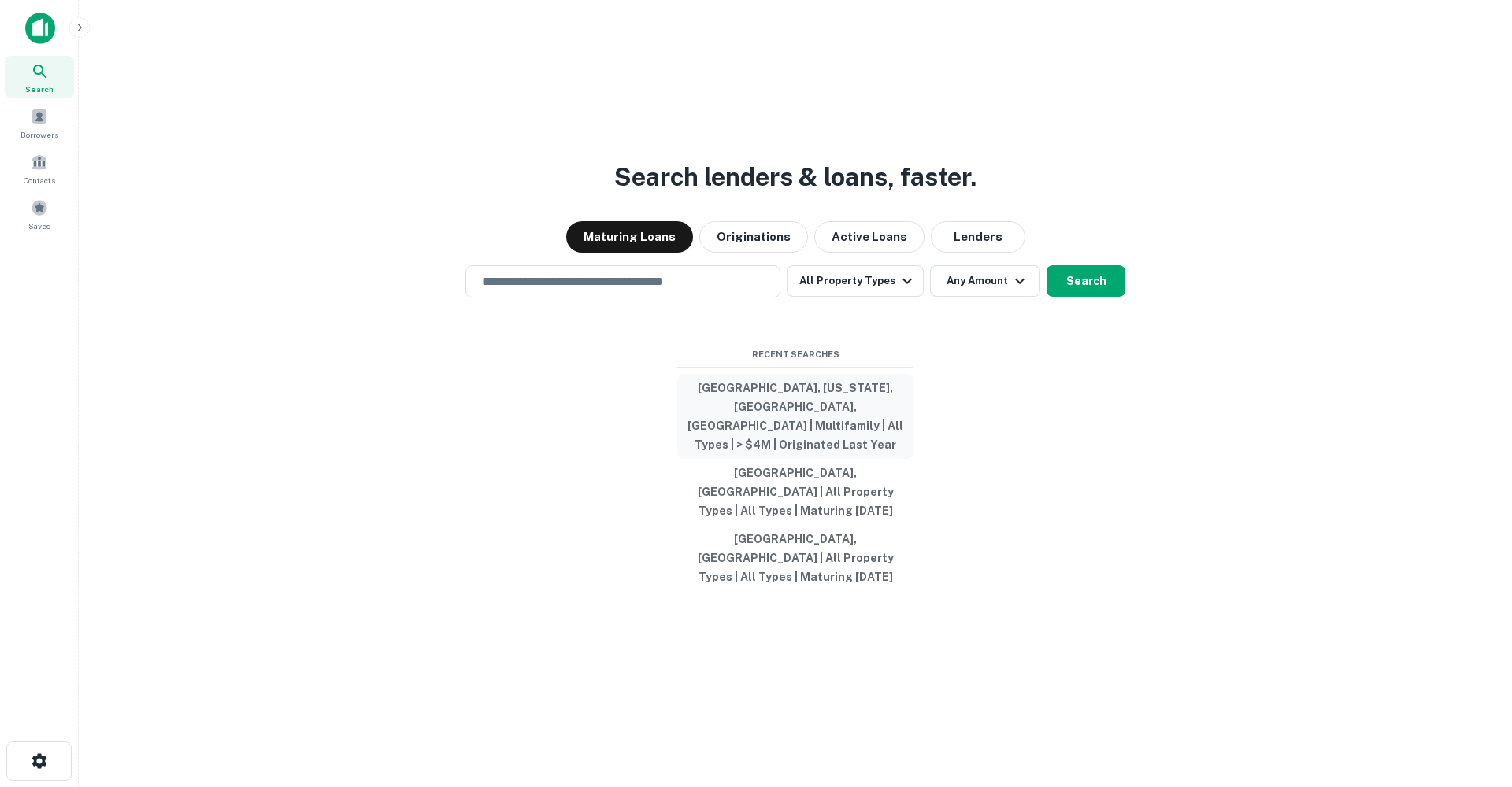
click at [798, 429] on button "[GEOGRAPHIC_DATA], [US_STATE], [GEOGRAPHIC_DATA], [GEOGRAPHIC_DATA] | Multifami…" at bounding box center [795, 416] width 236 height 85
type input "**********"
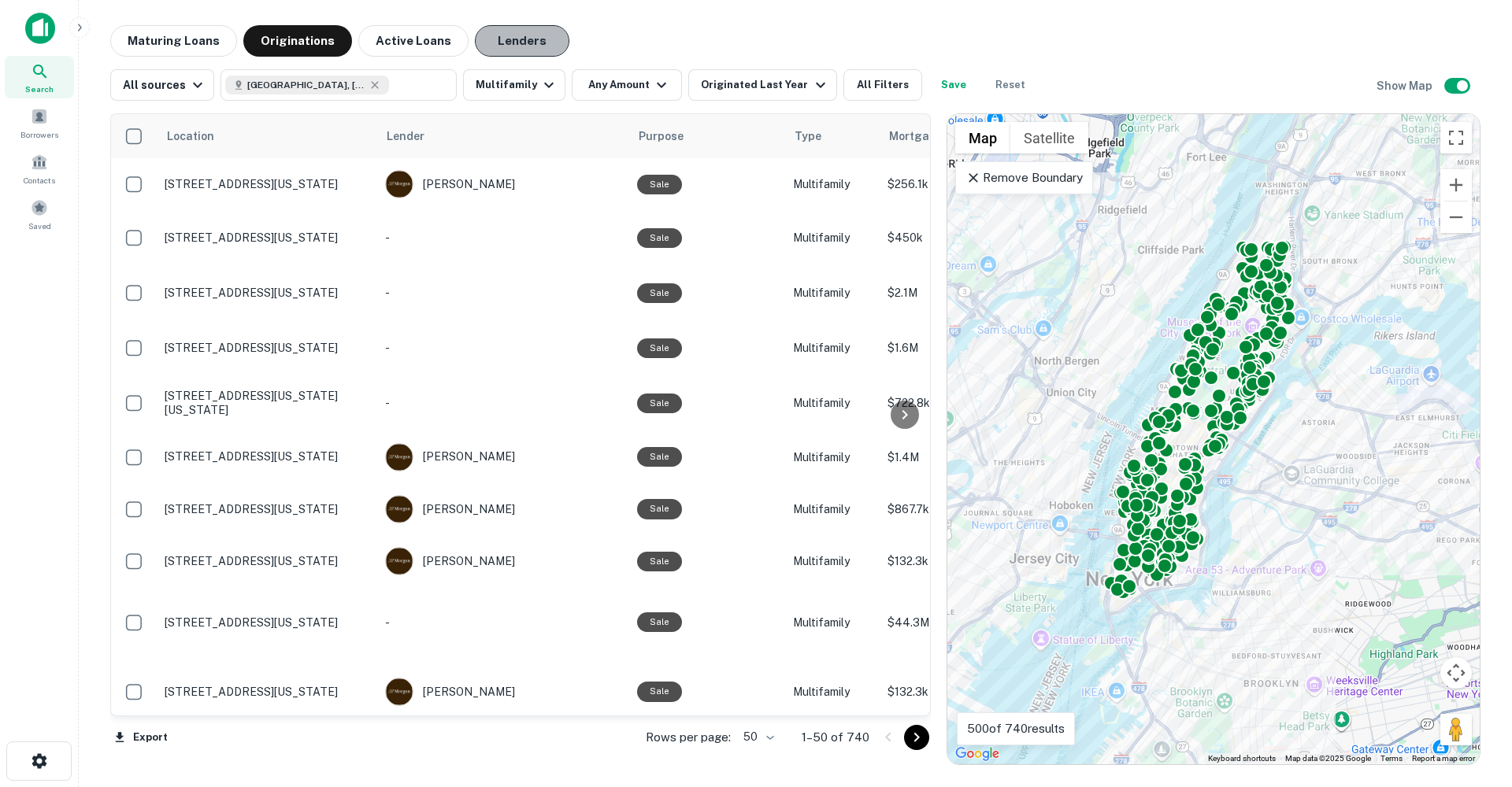
click at [516, 41] on button "Lenders" at bounding box center [522, 41] width 95 height 32
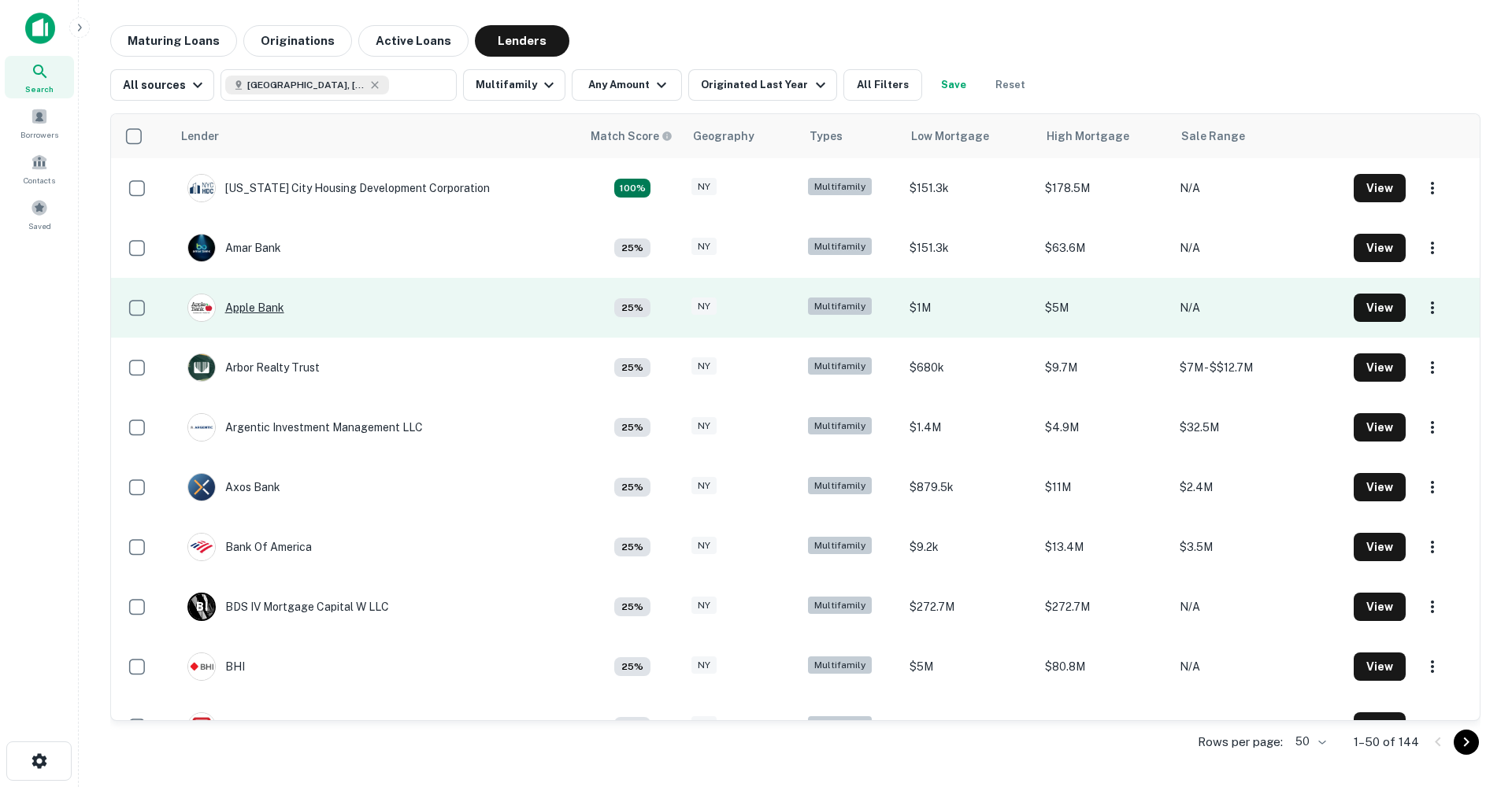
click at [249, 306] on div "Apple Bank" at bounding box center [236, 308] width 97 height 29
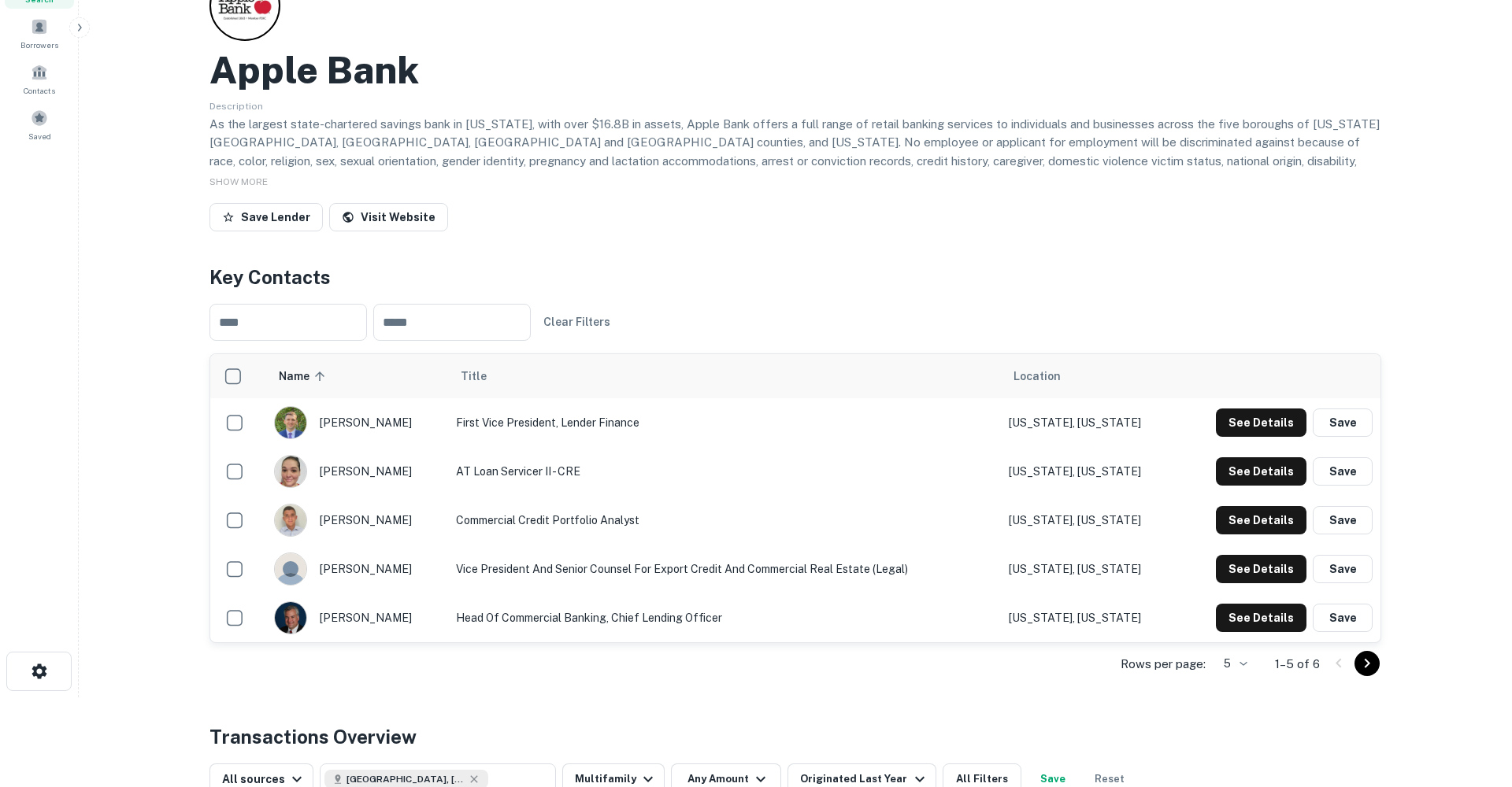
scroll to position [93, 0]
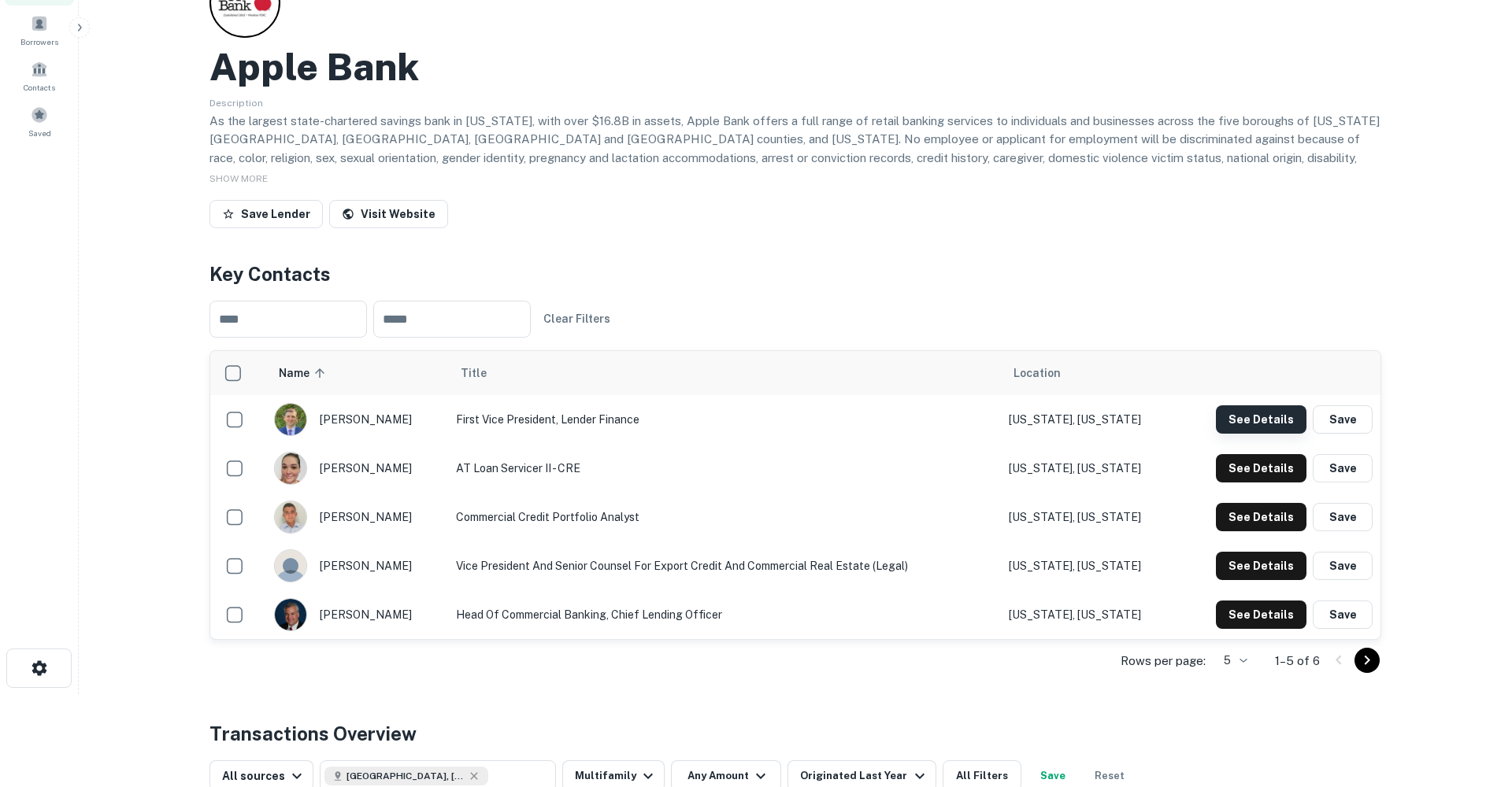
click at [1278, 416] on button "See Details" at bounding box center [1262, 420] width 91 height 29
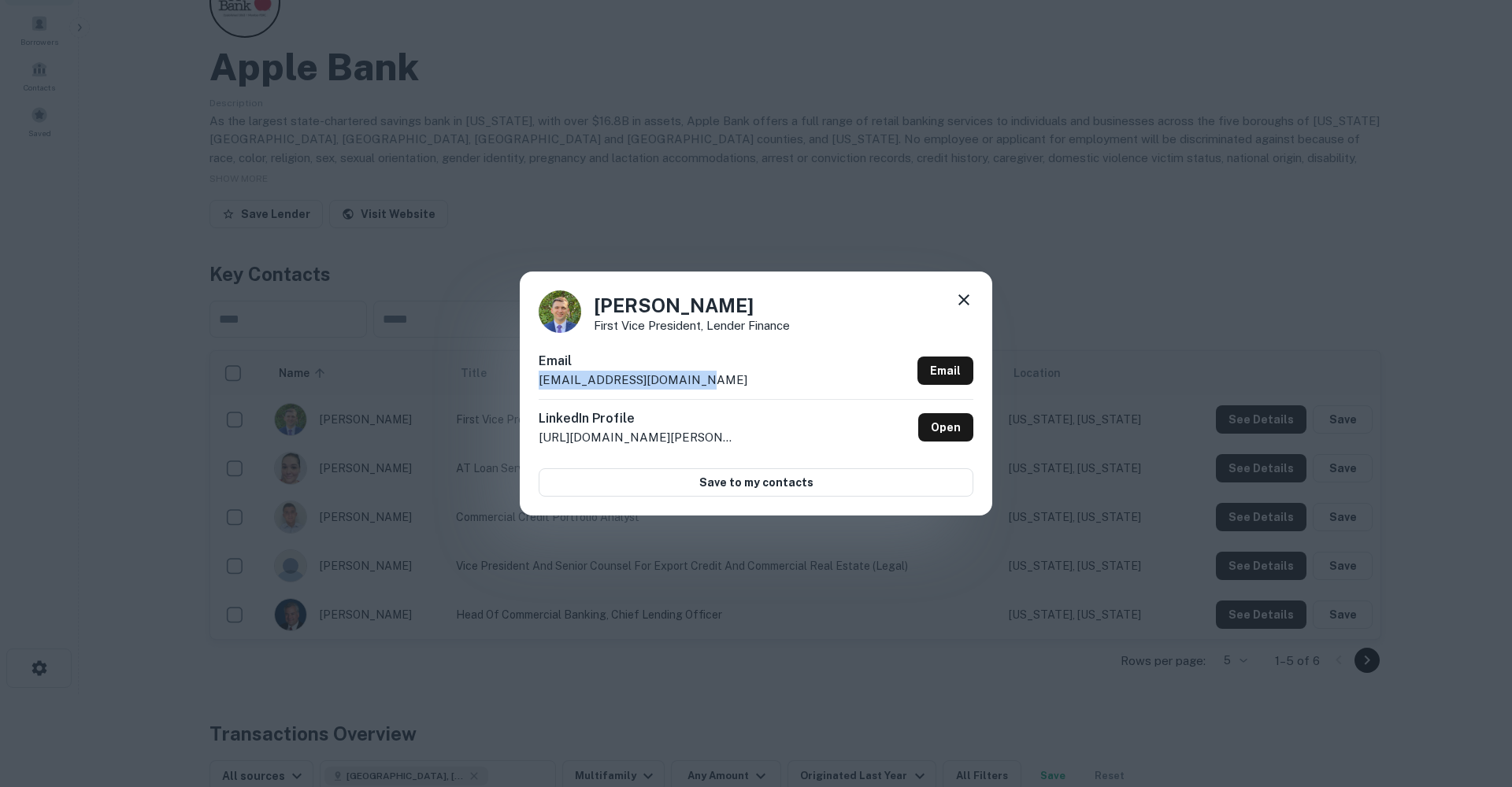
drag, startPoint x: 689, startPoint y: 379, endPoint x: 520, endPoint y: 374, distance: 169.1
click at [520, 374] on div "[PERSON_NAME] First Vice President, Lender Finance Email [EMAIL_ADDRESS][DOMAIN…" at bounding box center [756, 394] width 473 height 244
copy p "[EMAIL_ADDRESS][DOMAIN_NAME]"
click at [961, 303] on icon at bounding box center [964, 300] width 11 height 11
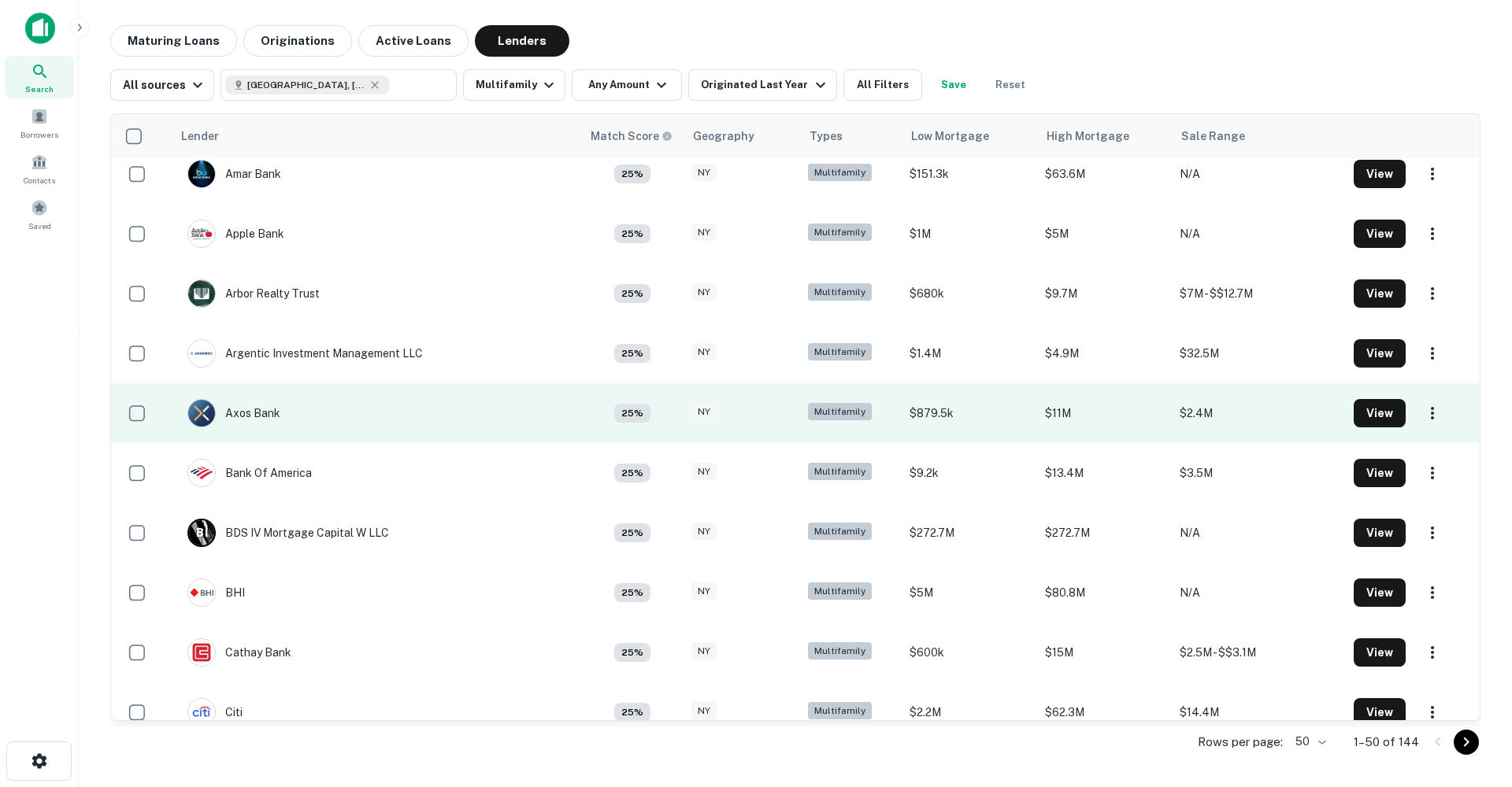
scroll to position [76, 0]
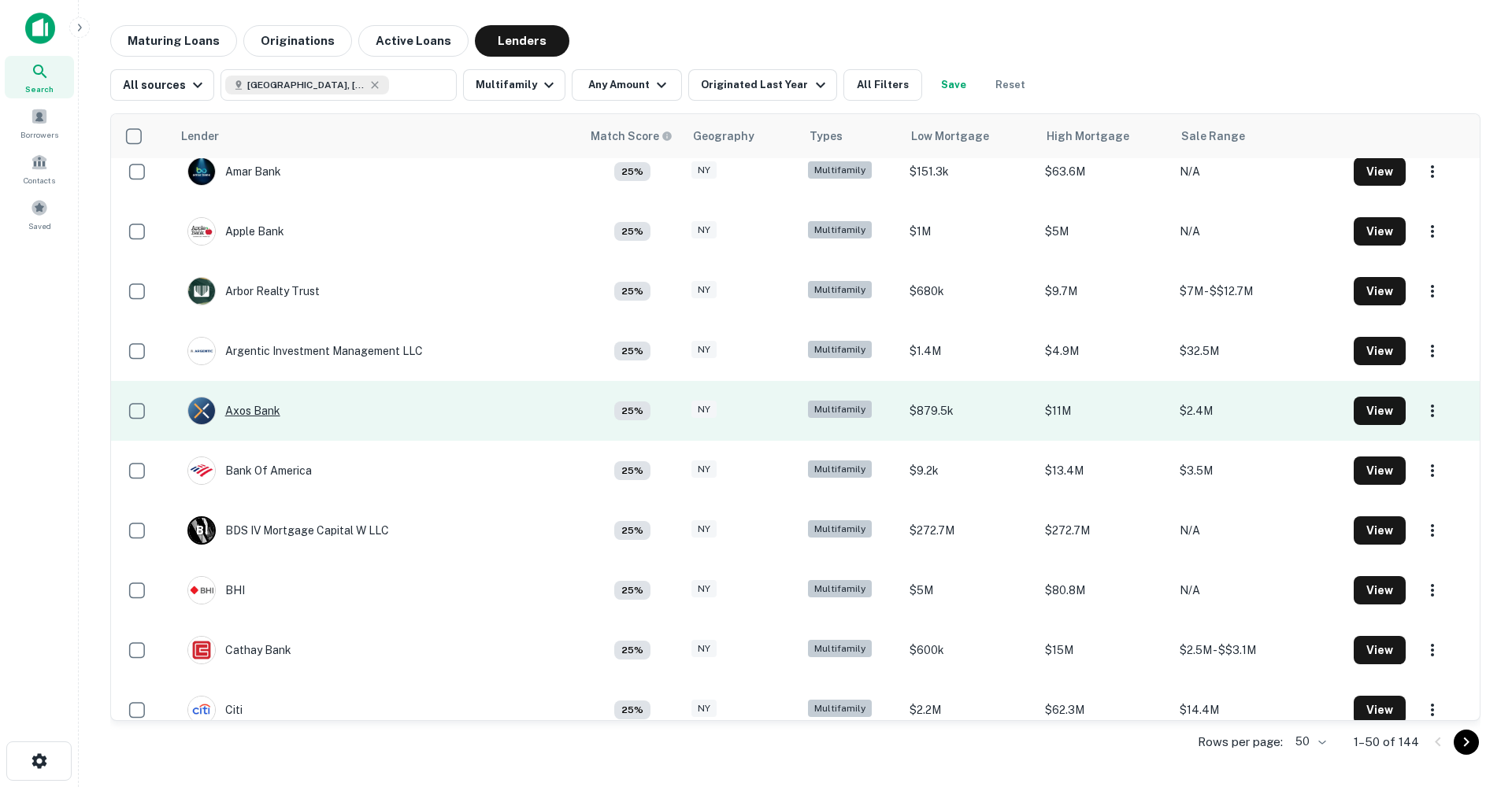
click at [244, 410] on div "Axos Bank" at bounding box center [234, 411] width 93 height 29
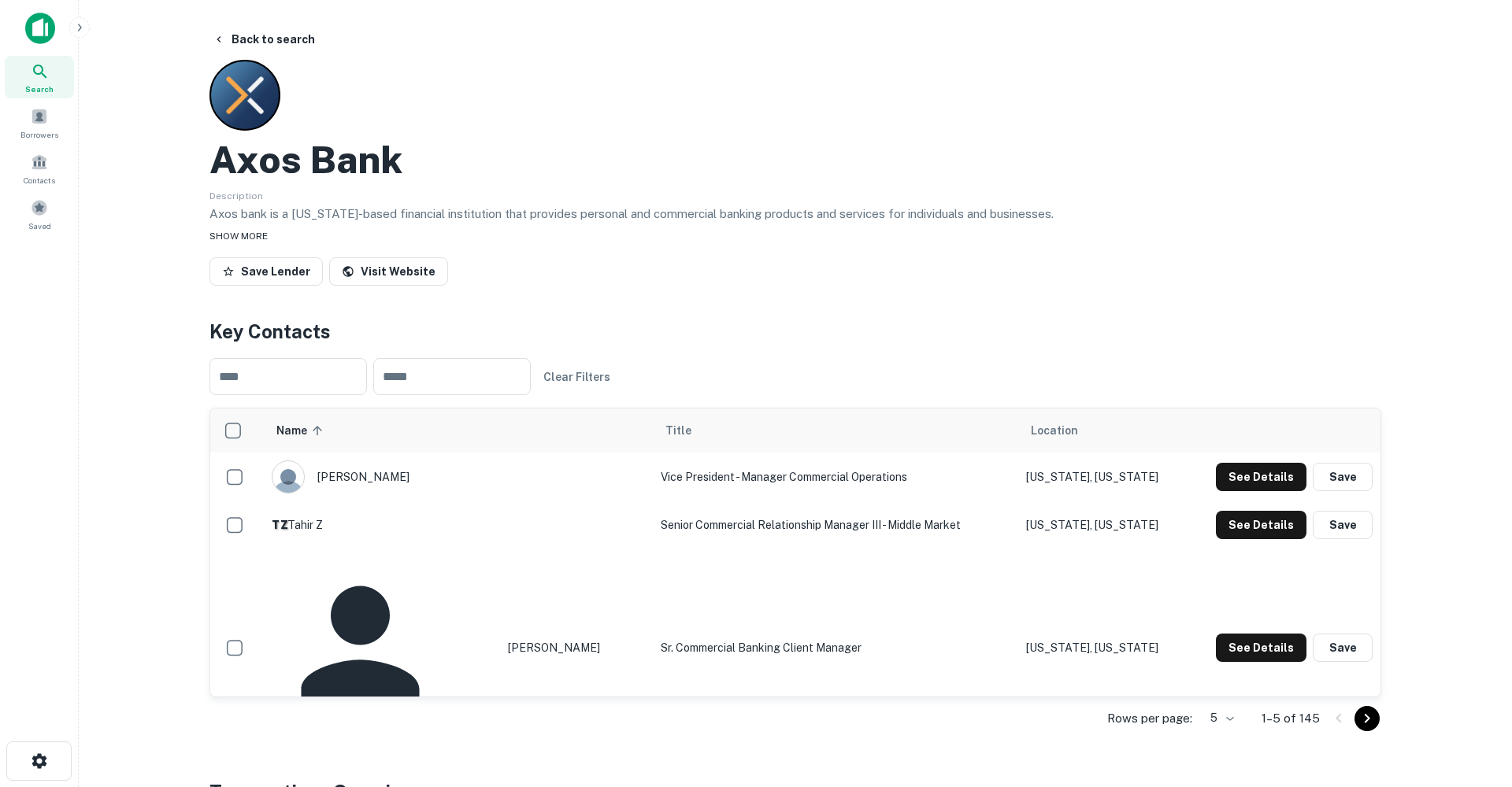
click at [232, 237] on span "SHOW MORE" at bounding box center [238, 237] width 58 height 11
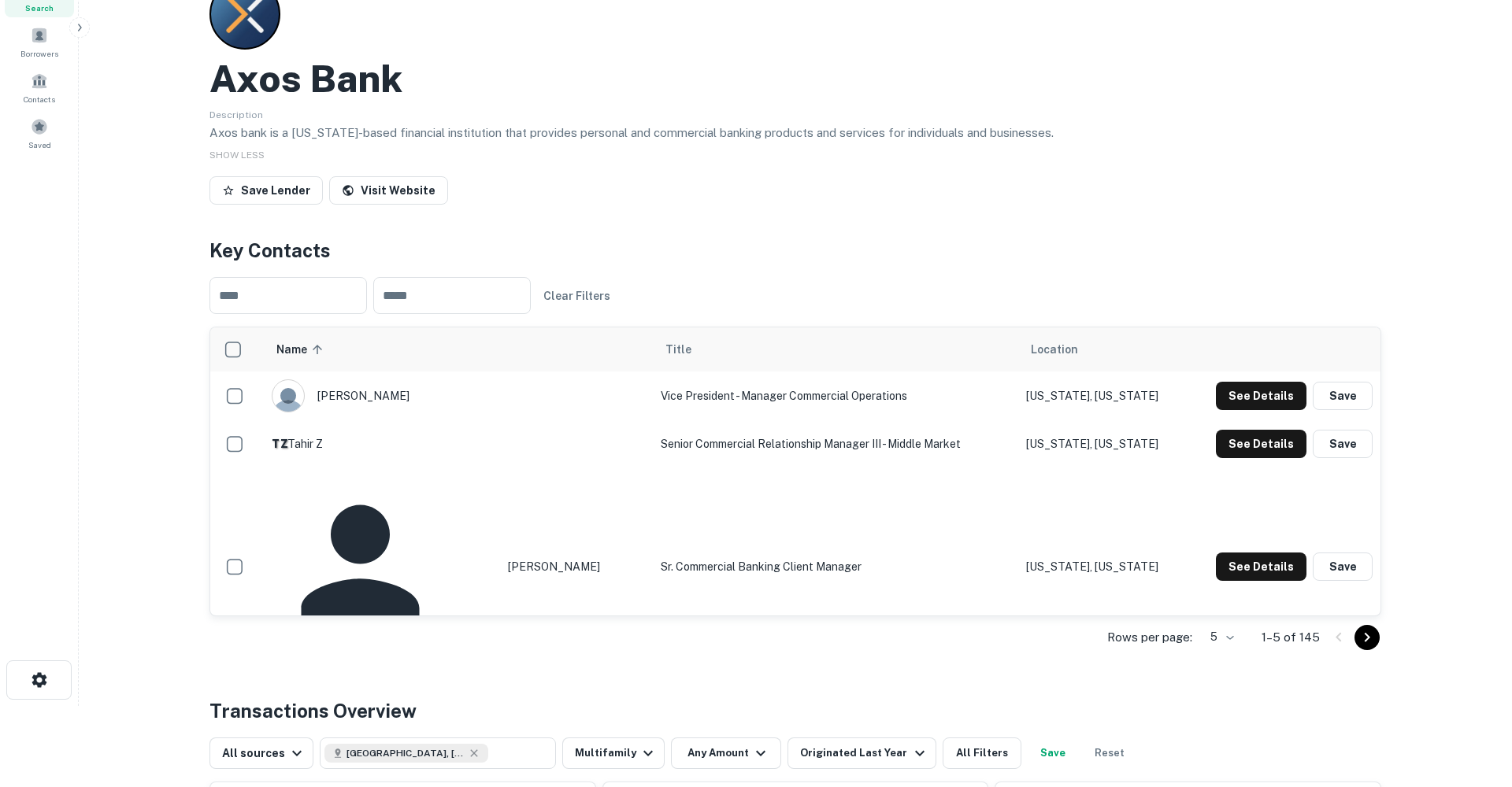
scroll to position [88, 0]
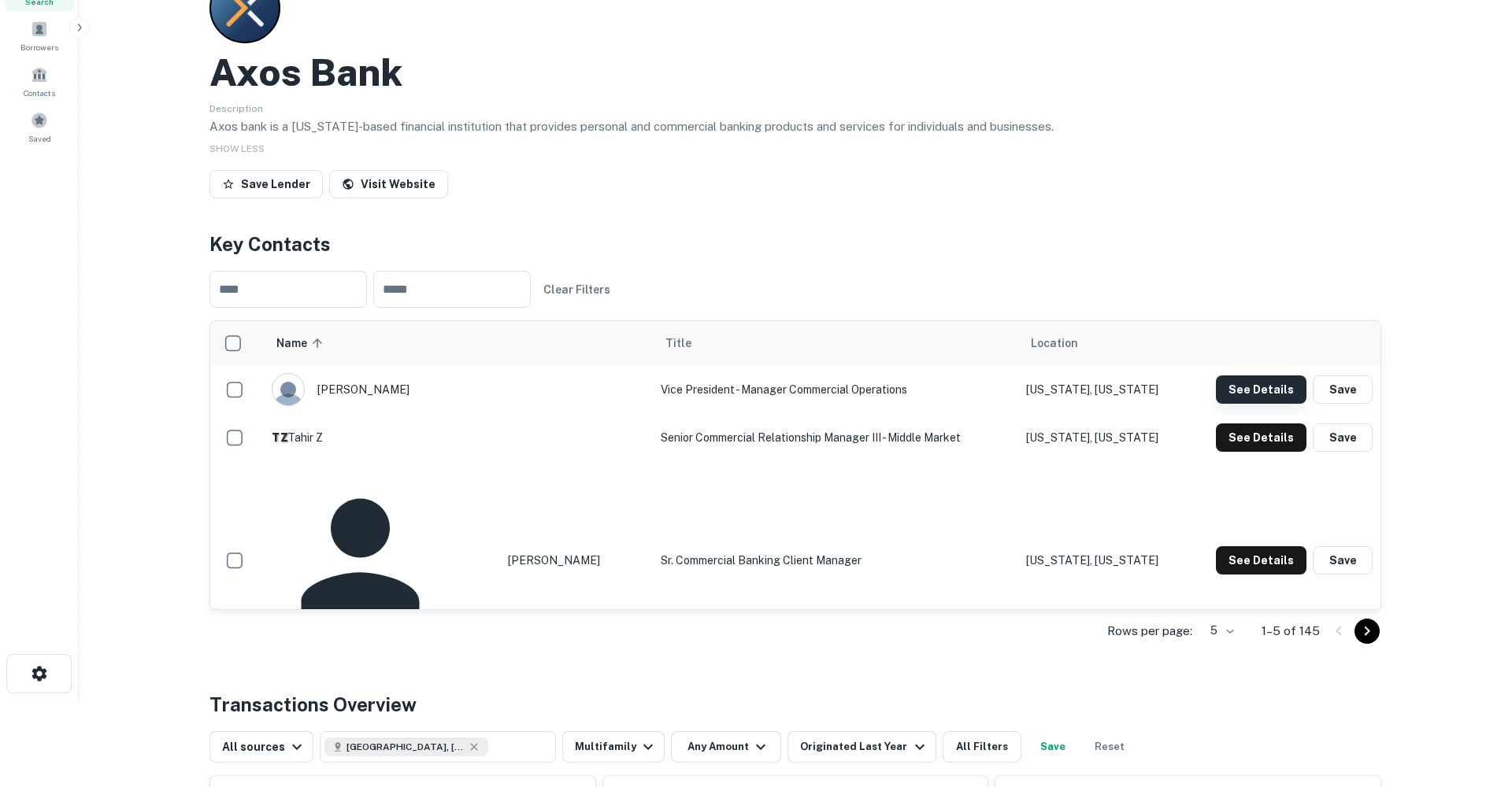
click at [1274, 389] on button "See Details" at bounding box center [1262, 390] width 91 height 29
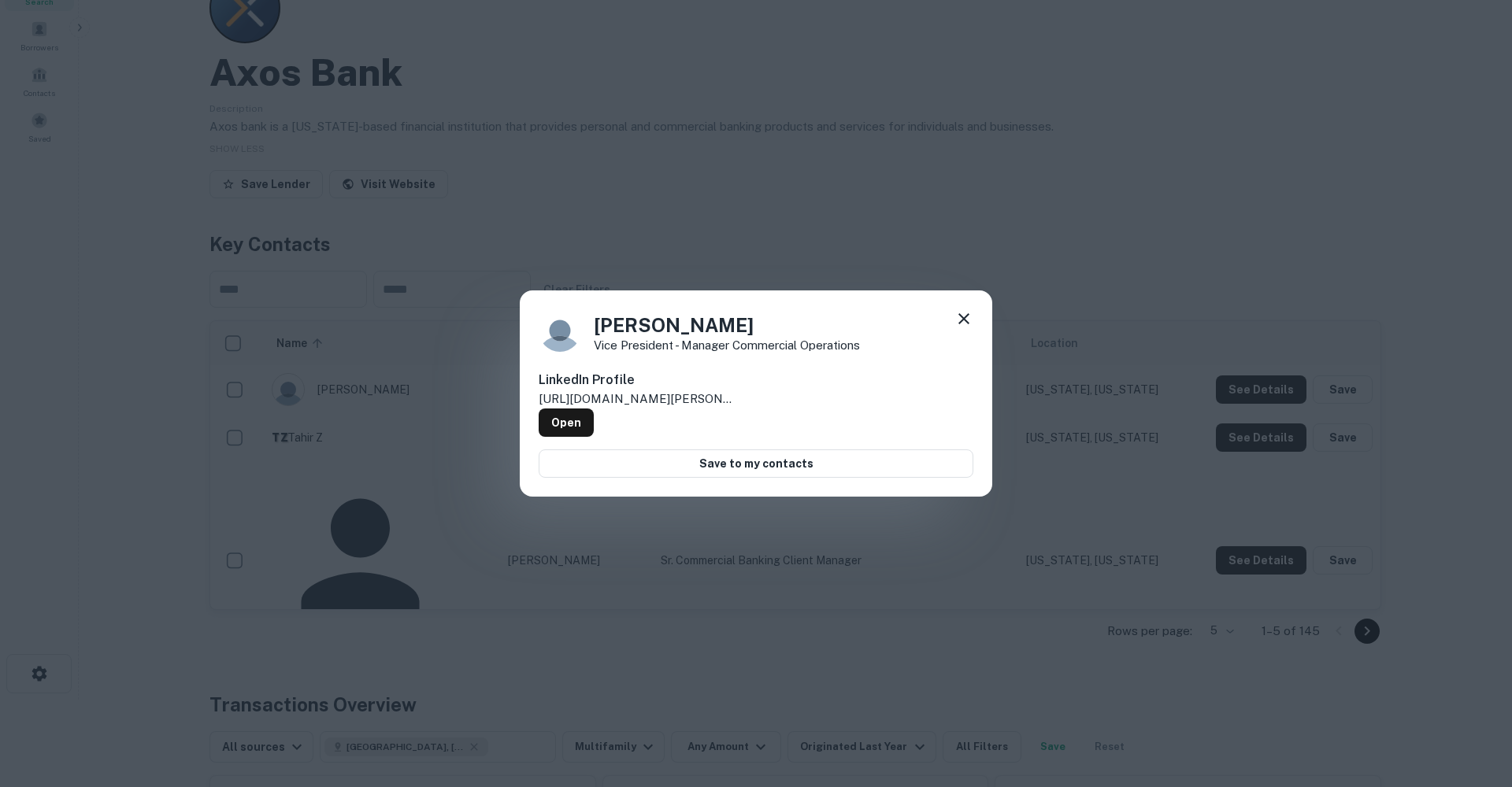
click at [947, 323] on div "[PERSON_NAME] Vice President - Manager Commercial Operations" at bounding box center [756, 330] width 434 height 42
click at [978, 323] on div "[PERSON_NAME] Vice President - Manager Commercial Operations LinkedIn Profile […" at bounding box center [756, 394] width 473 height 206
click at [966, 323] on icon at bounding box center [964, 319] width 19 height 19
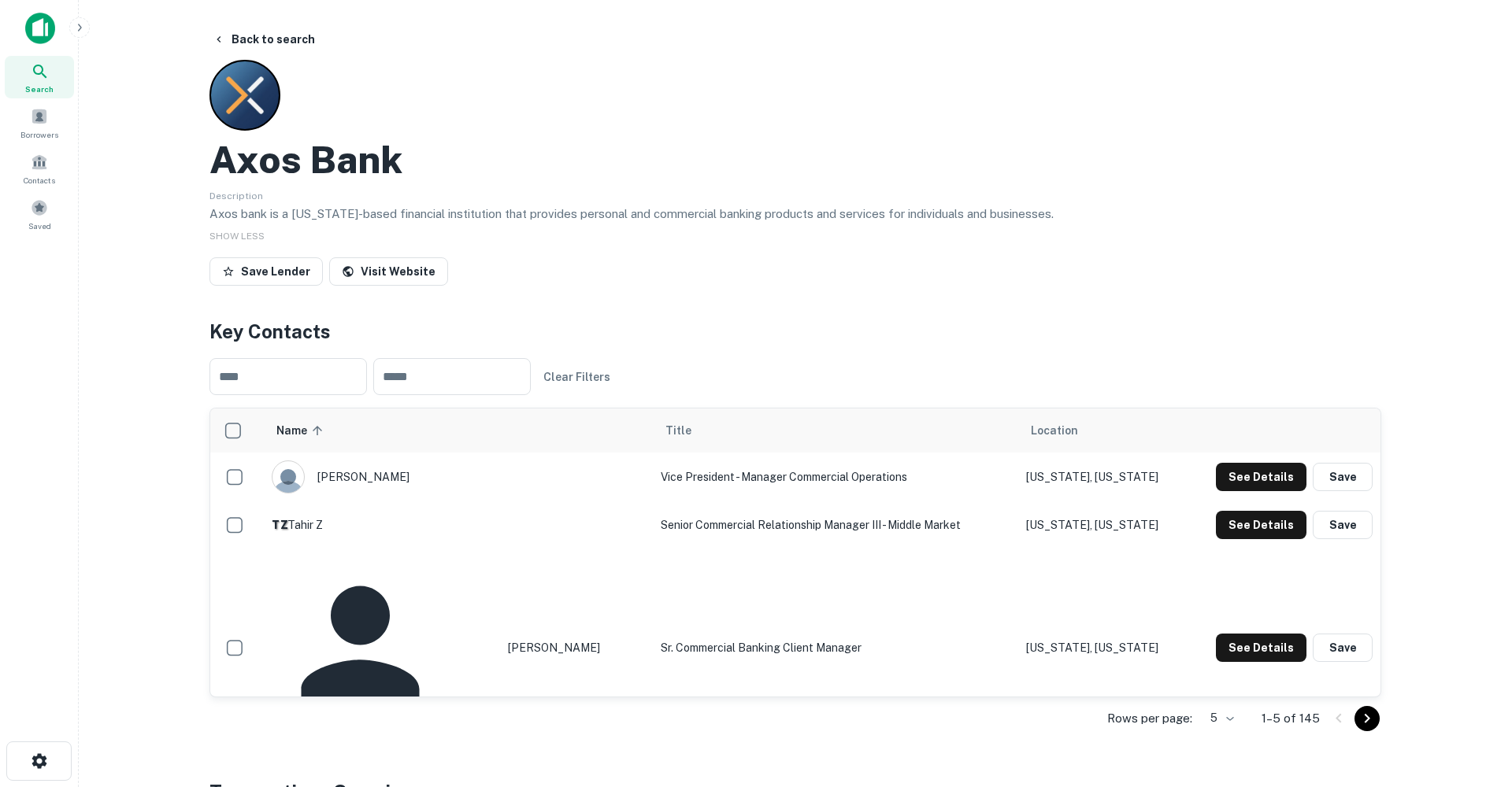
scroll to position [0, 0]
click at [249, 42] on button "Back to search" at bounding box center [264, 40] width 115 height 29
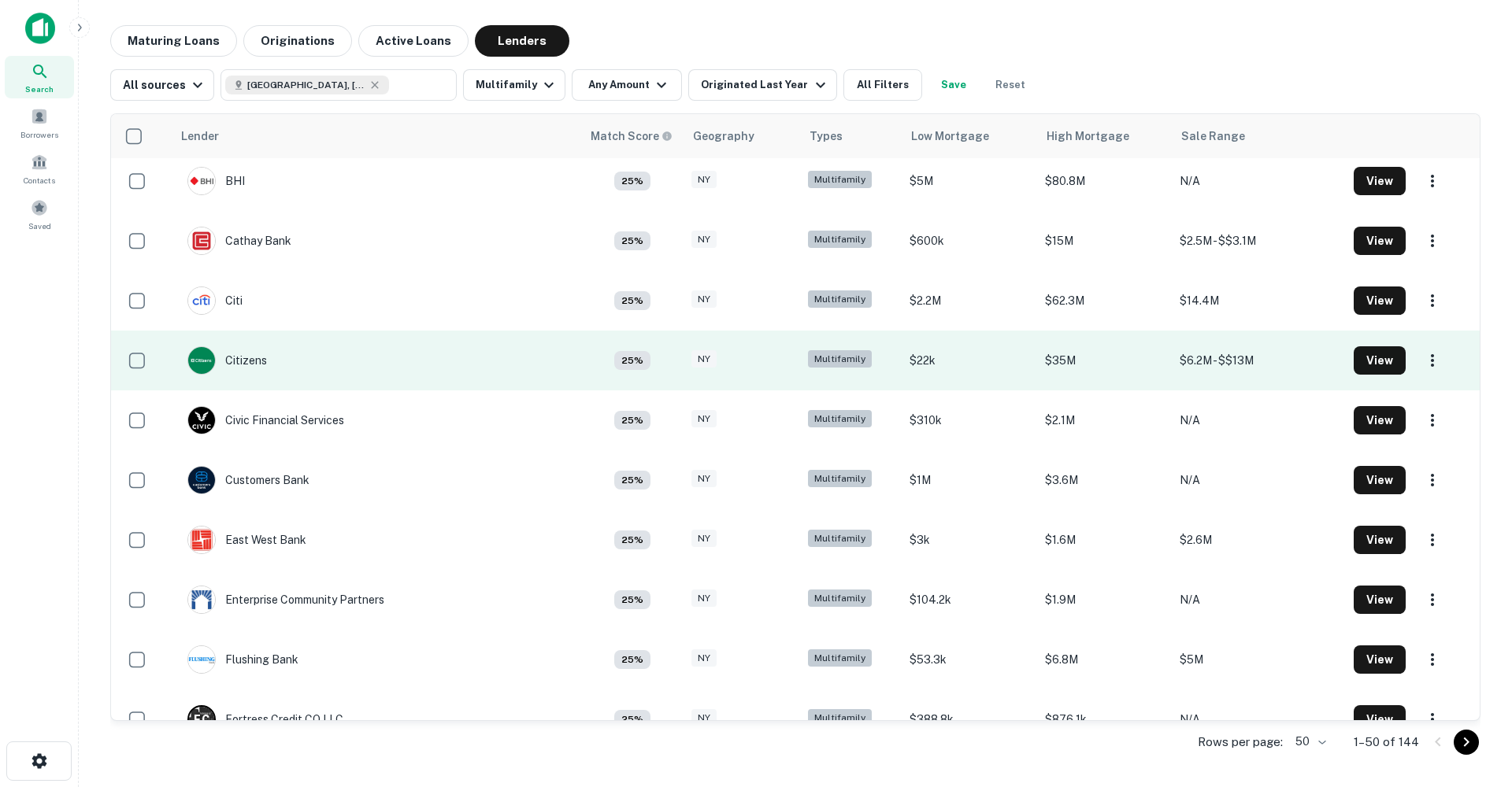
scroll to position [495, 0]
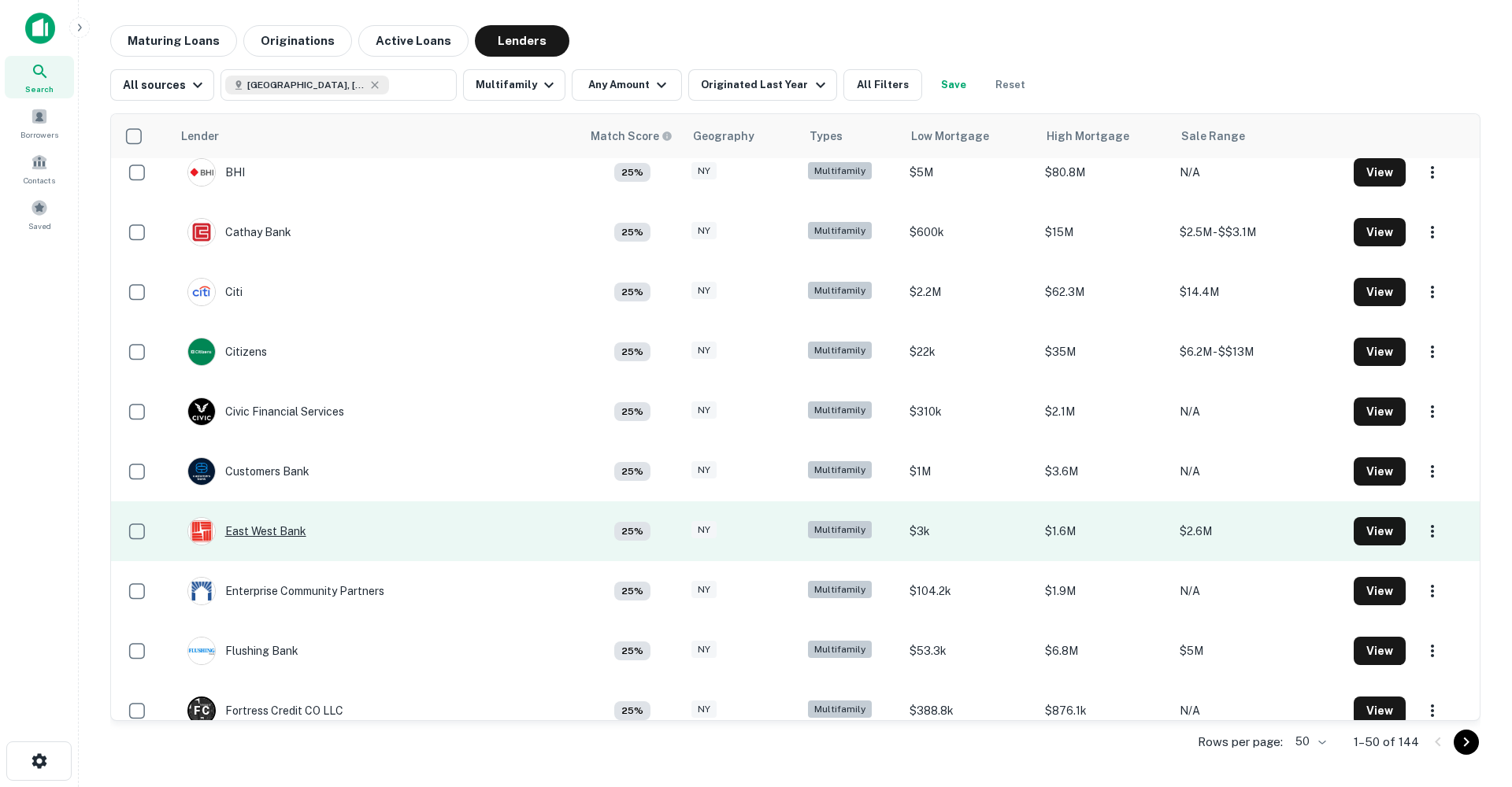
click at [284, 526] on div "East West Bank" at bounding box center [246, 531] width 119 height 29
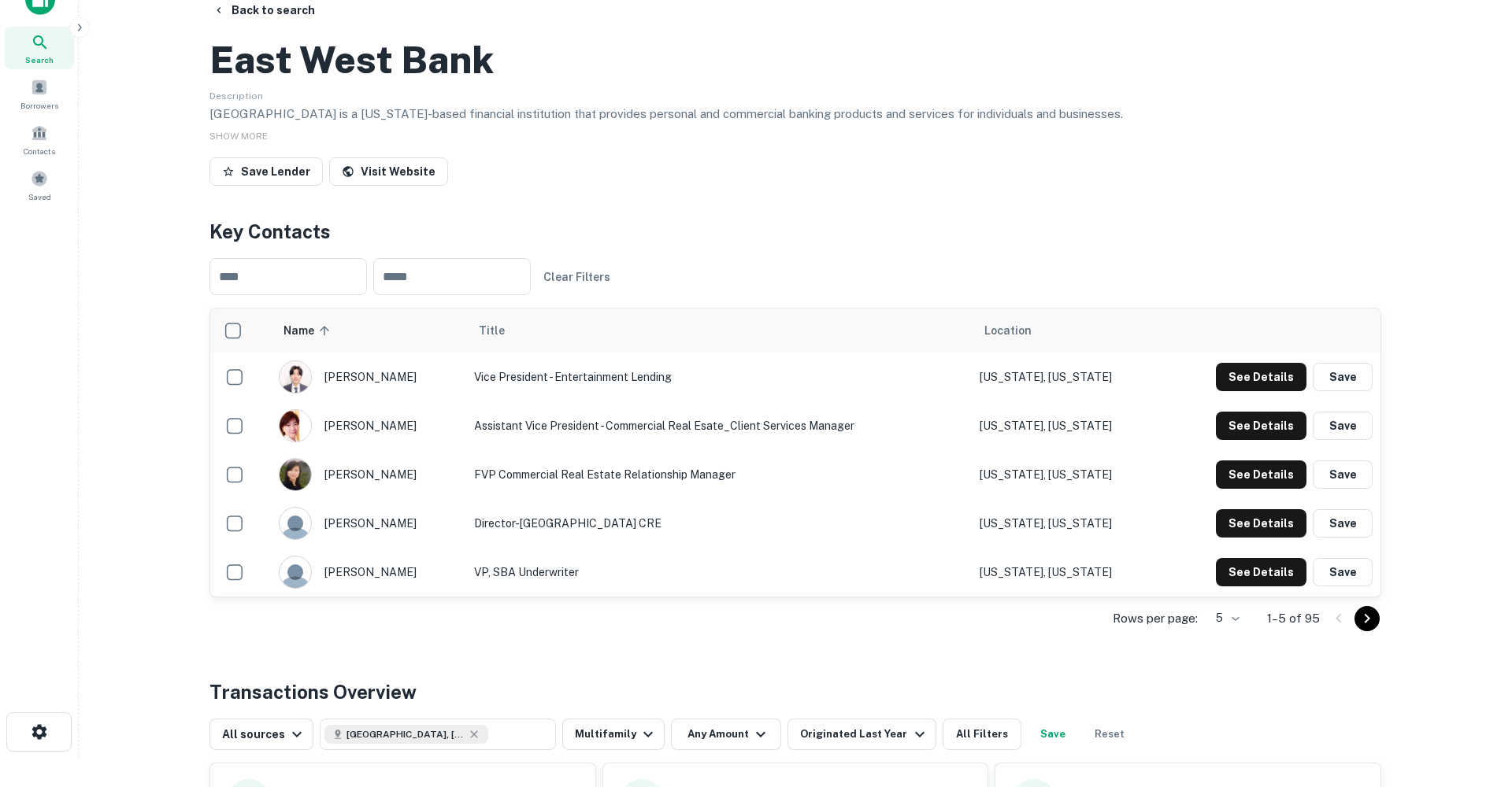
scroll to position [30, 0]
click at [1270, 488] on button "See Details" at bounding box center [1262, 474] width 91 height 29
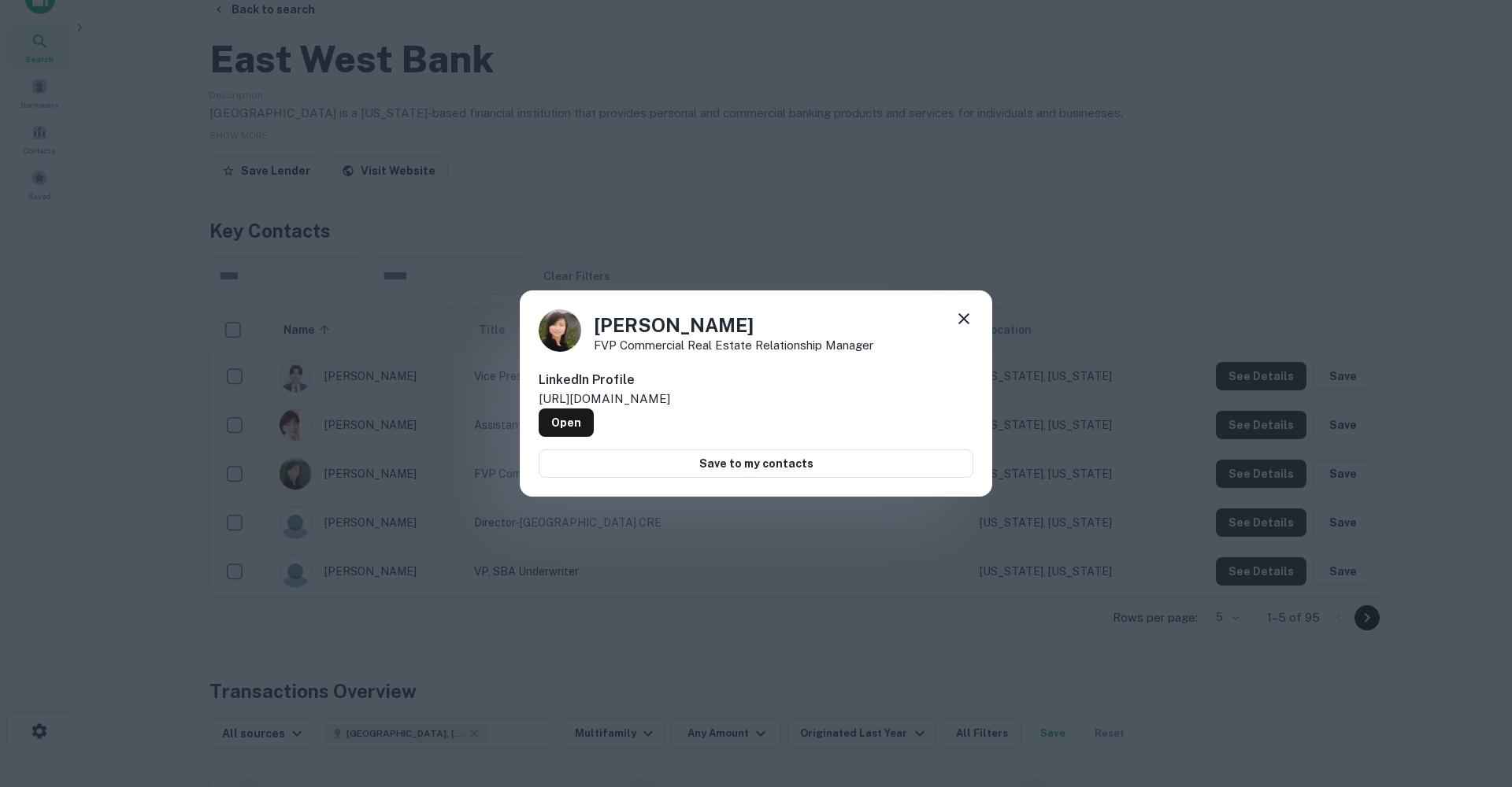
click at [964, 320] on icon at bounding box center [964, 319] width 19 height 19
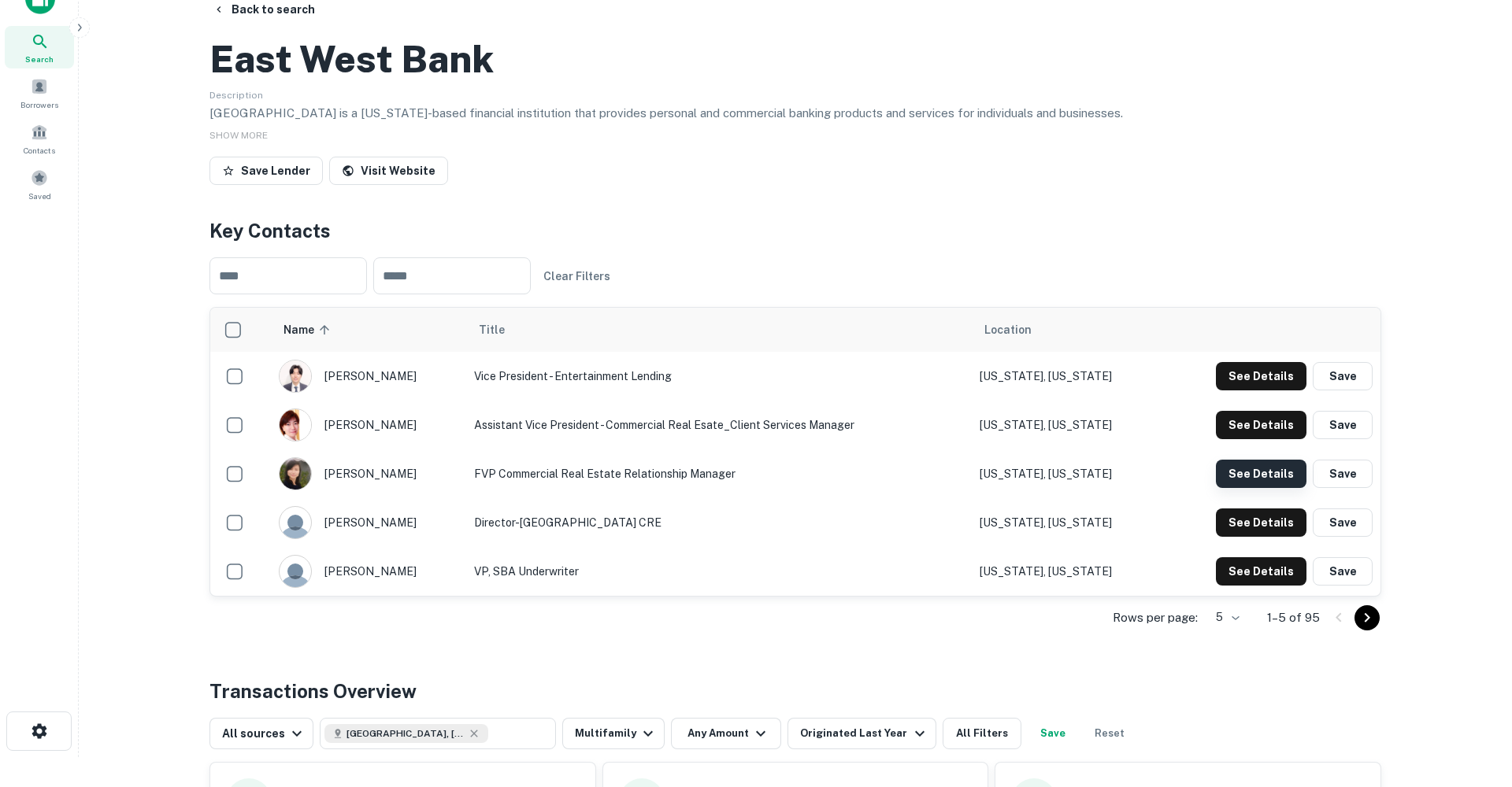
click at [1272, 488] on button "See Details" at bounding box center [1262, 474] width 91 height 29
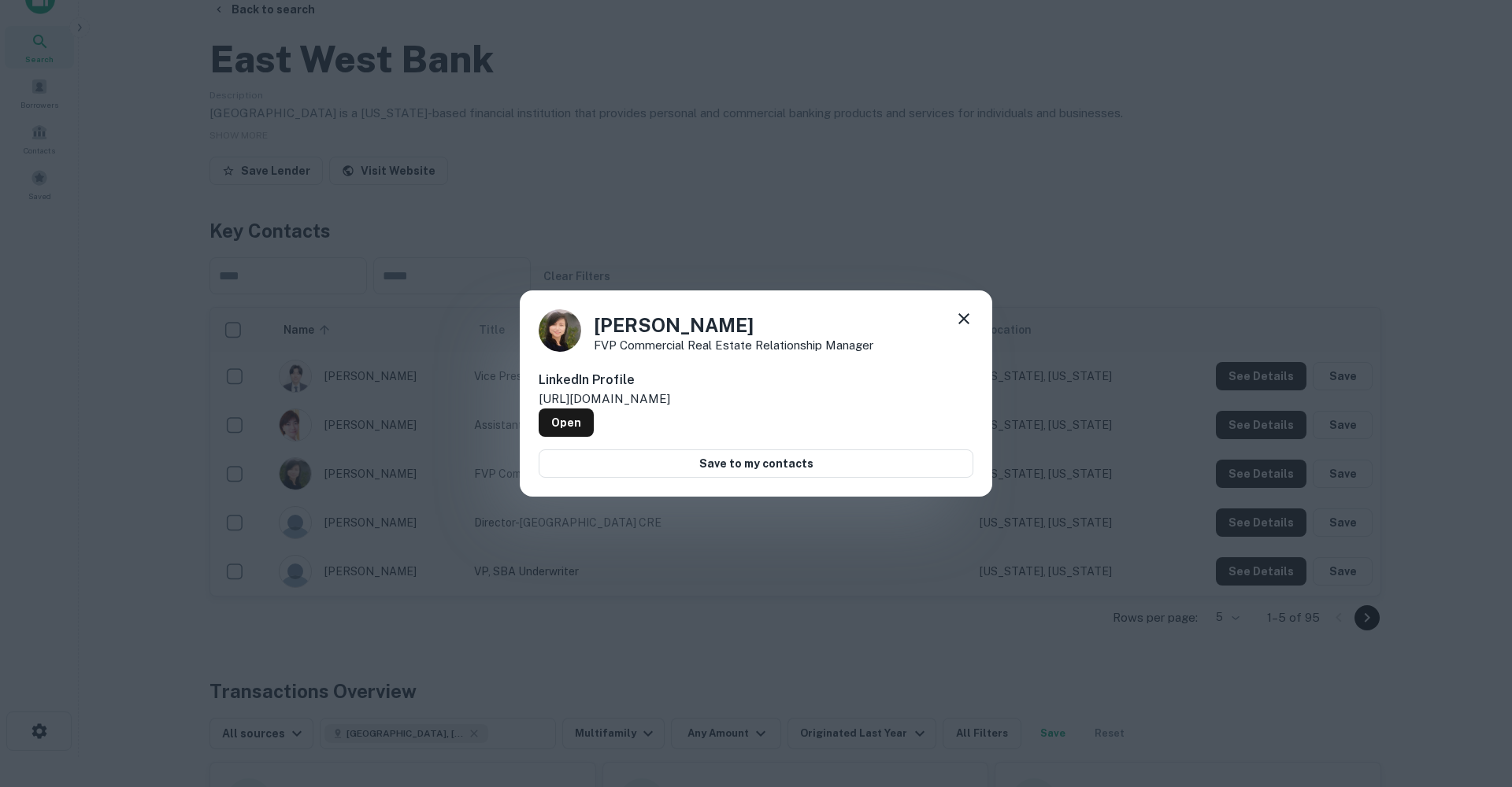
click at [948, 319] on div "[PERSON_NAME] FVP Commercial Real Estate Relationship Manager" at bounding box center [756, 330] width 434 height 42
click at [962, 315] on icon at bounding box center [964, 319] width 19 height 19
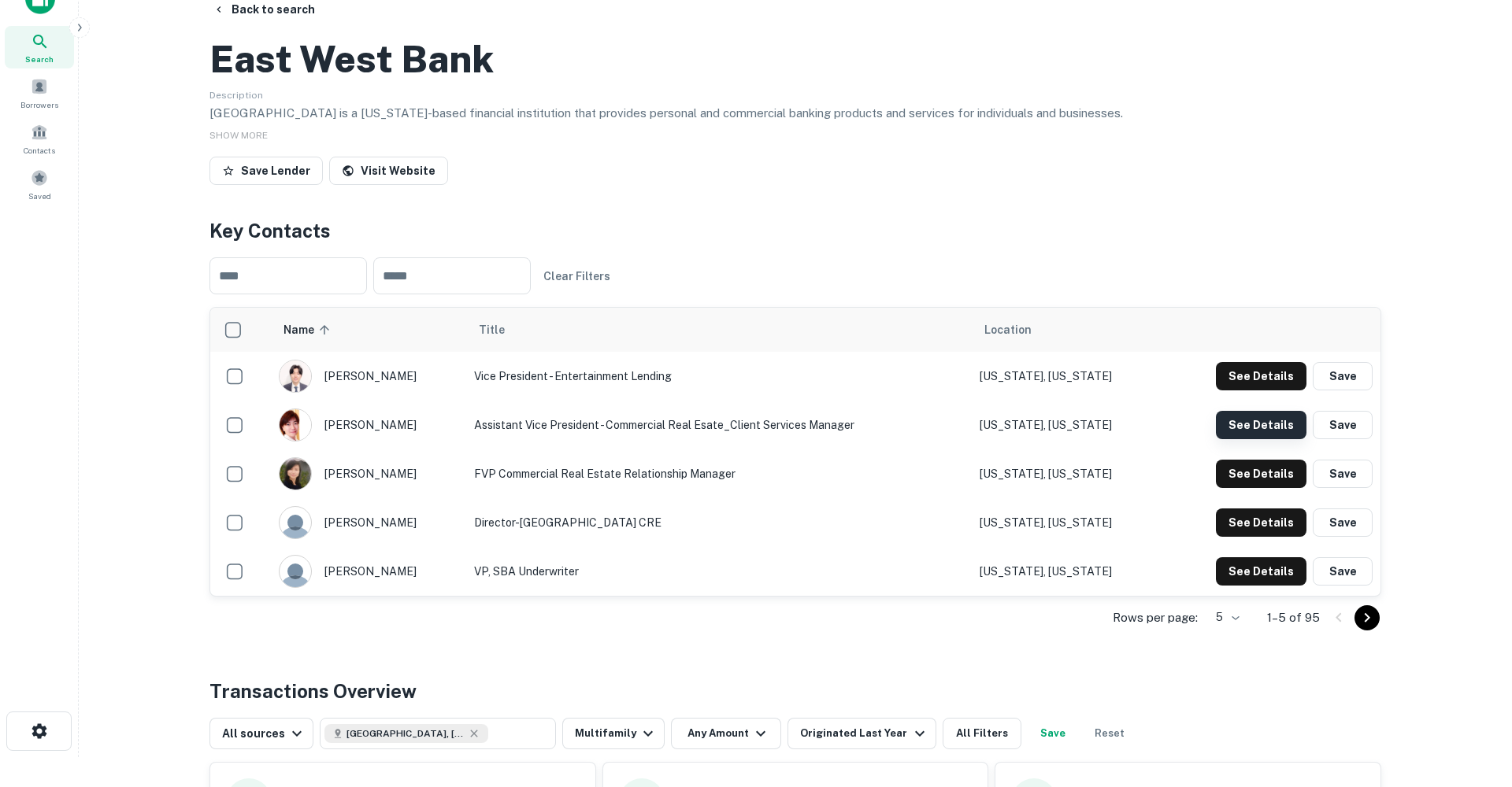
click at [1251, 439] on button "See Details" at bounding box center [1262, 425] width 91 height 29
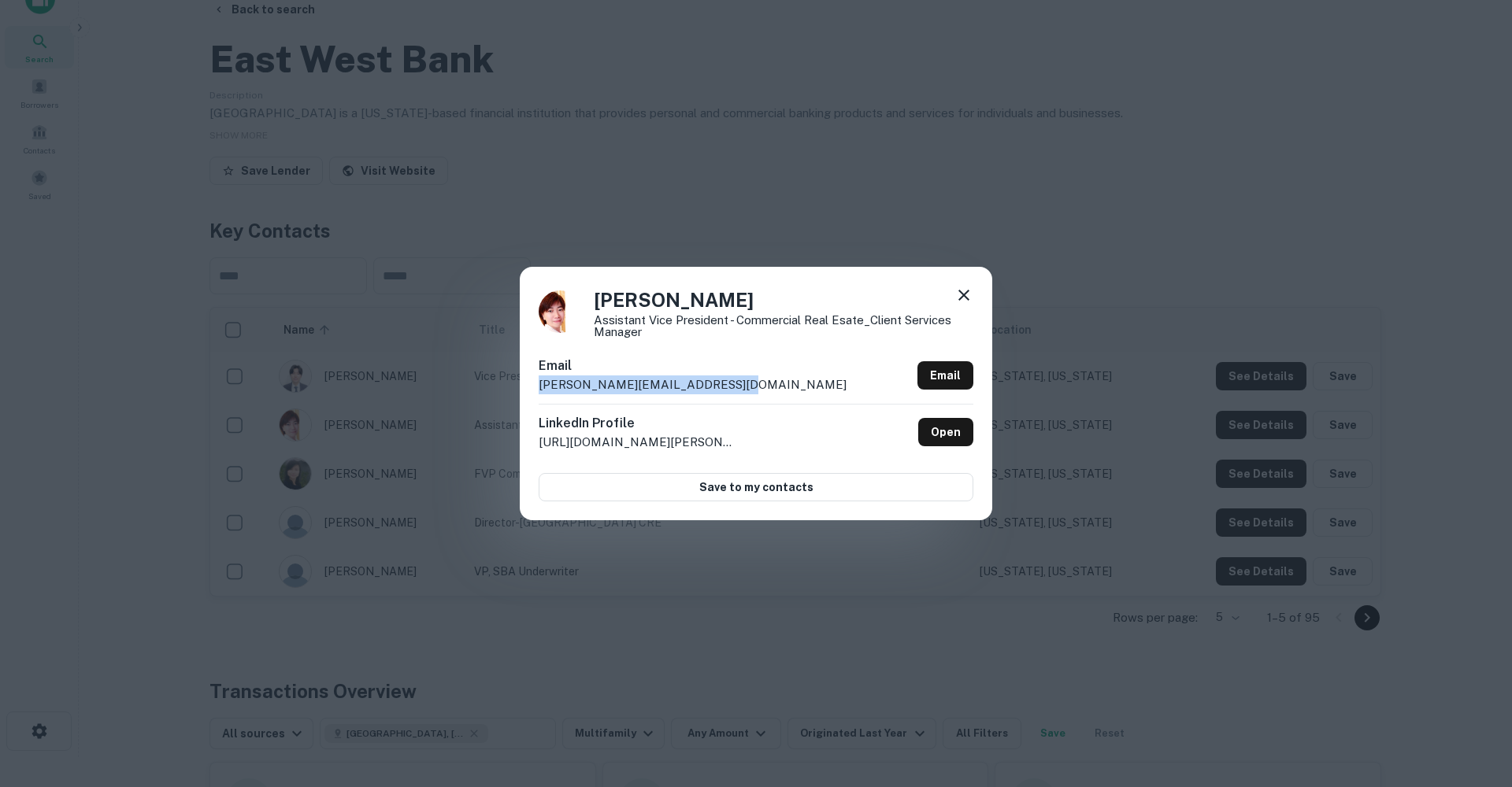
drag, startPoint x: 725, startPoint y: 387, endPoint x: 485, endPoint y: 377, distance: 240.2
click at [487, 377] on div "[PERSON_NAME] Assistant Vice President - Commercial Real Esate_Client Services …" at bounding box center [756, 394] width 1512 height 787
copy p "[PERSON_NAME][EMAIL_ADDRESS][DOMAIN_NAME]"
click at [967, 291] on icon at bounding box center [964, 296] width 19 height 19
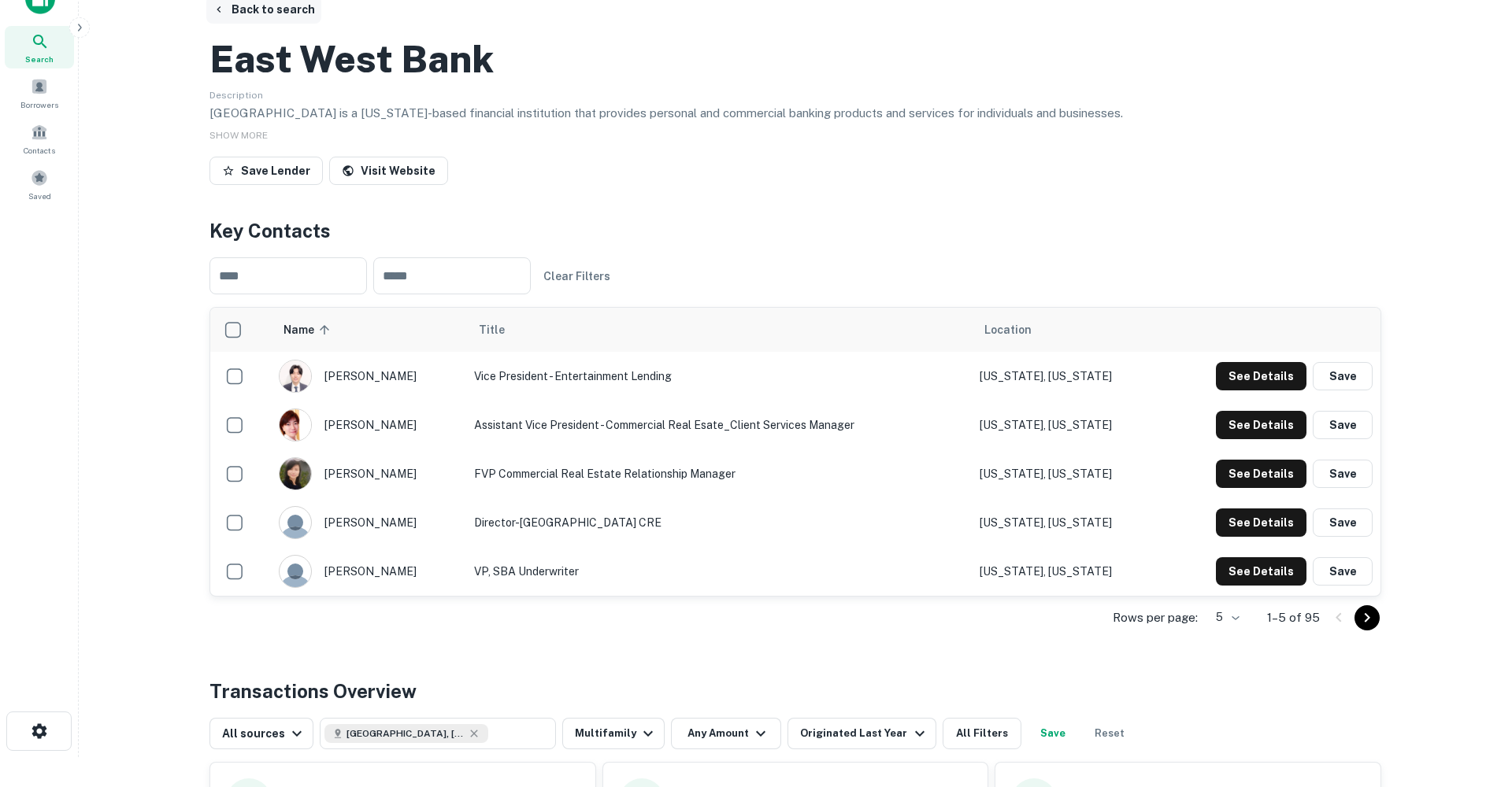
click at [251, 12] on button "Back to search" at bounding box center [264, 10] width 115 height 29
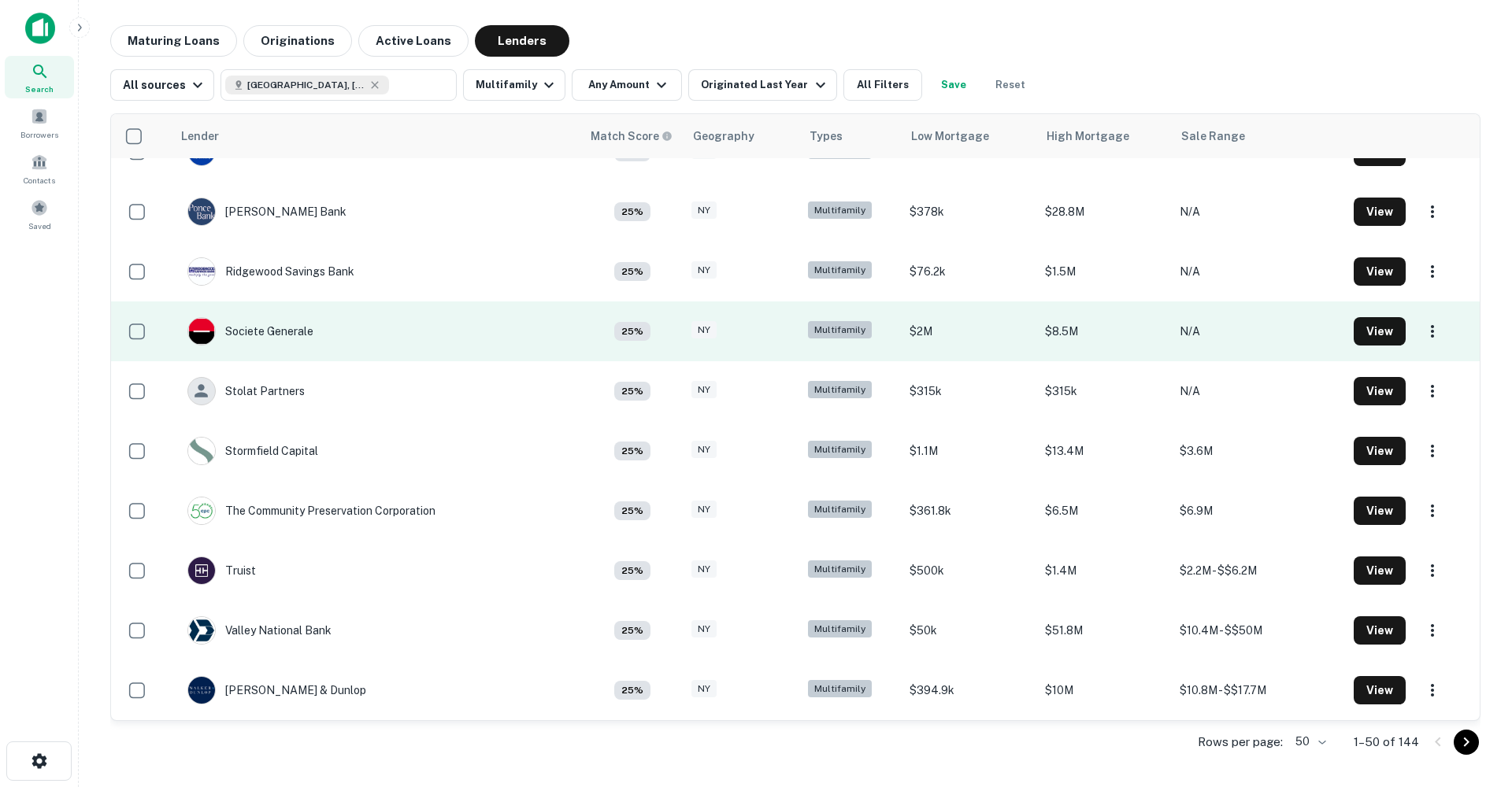
scroll to position [2191, 0]
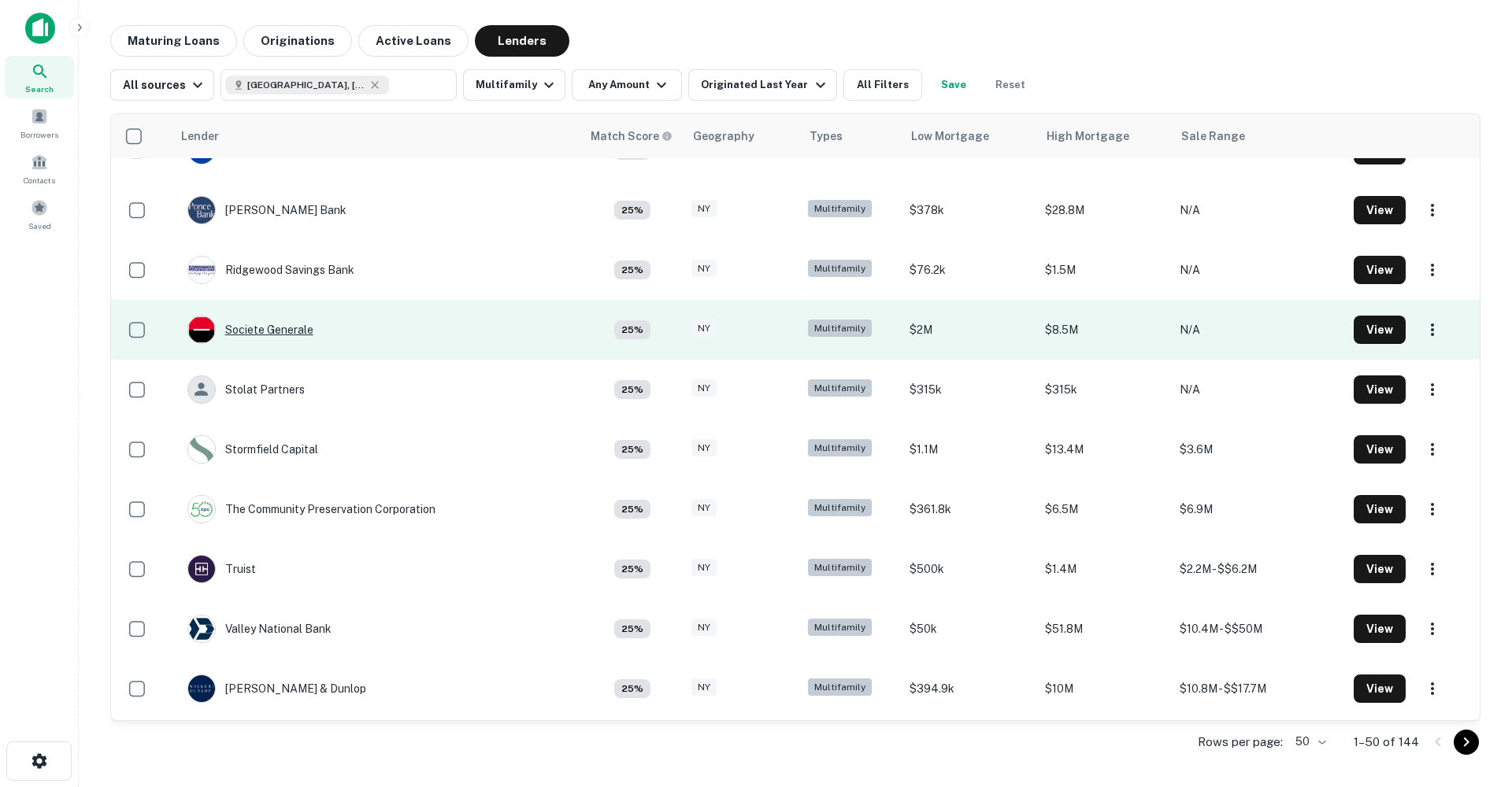
click at [285, 327] on div "Societe Generale" at bounding box center [250, 330] width 126 height 29
